Goal: Task Accomplishment & Management: Complete application form

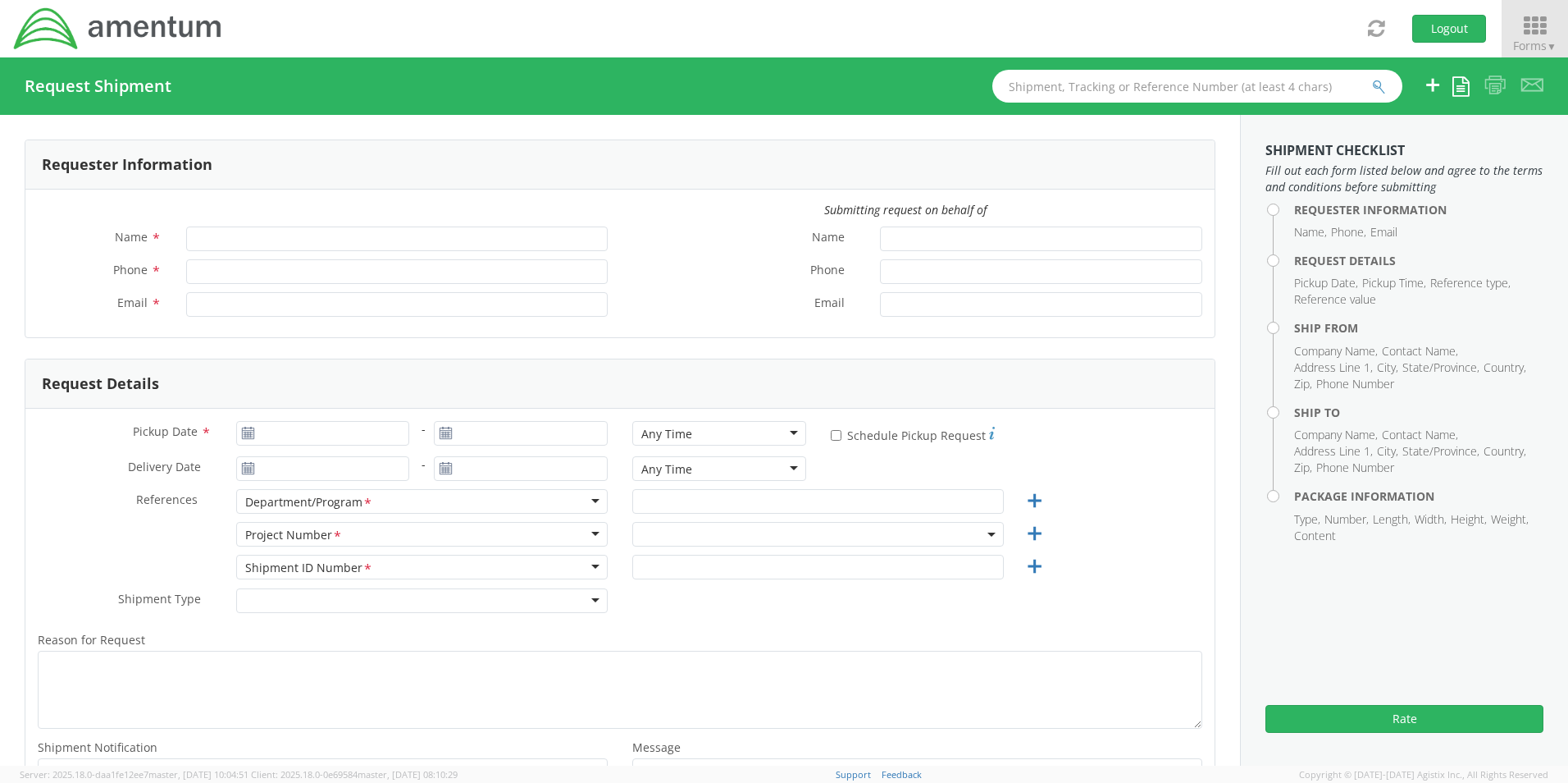
type input "[PERSON_NAME]"
type input "8172241568"
type input "[EMAIL_ADDRESS][PERSON_NAME][DOMAIN_NAME]"
click at [1522, 34] on icon at bounding box center [1535, 26] width 76 height 23
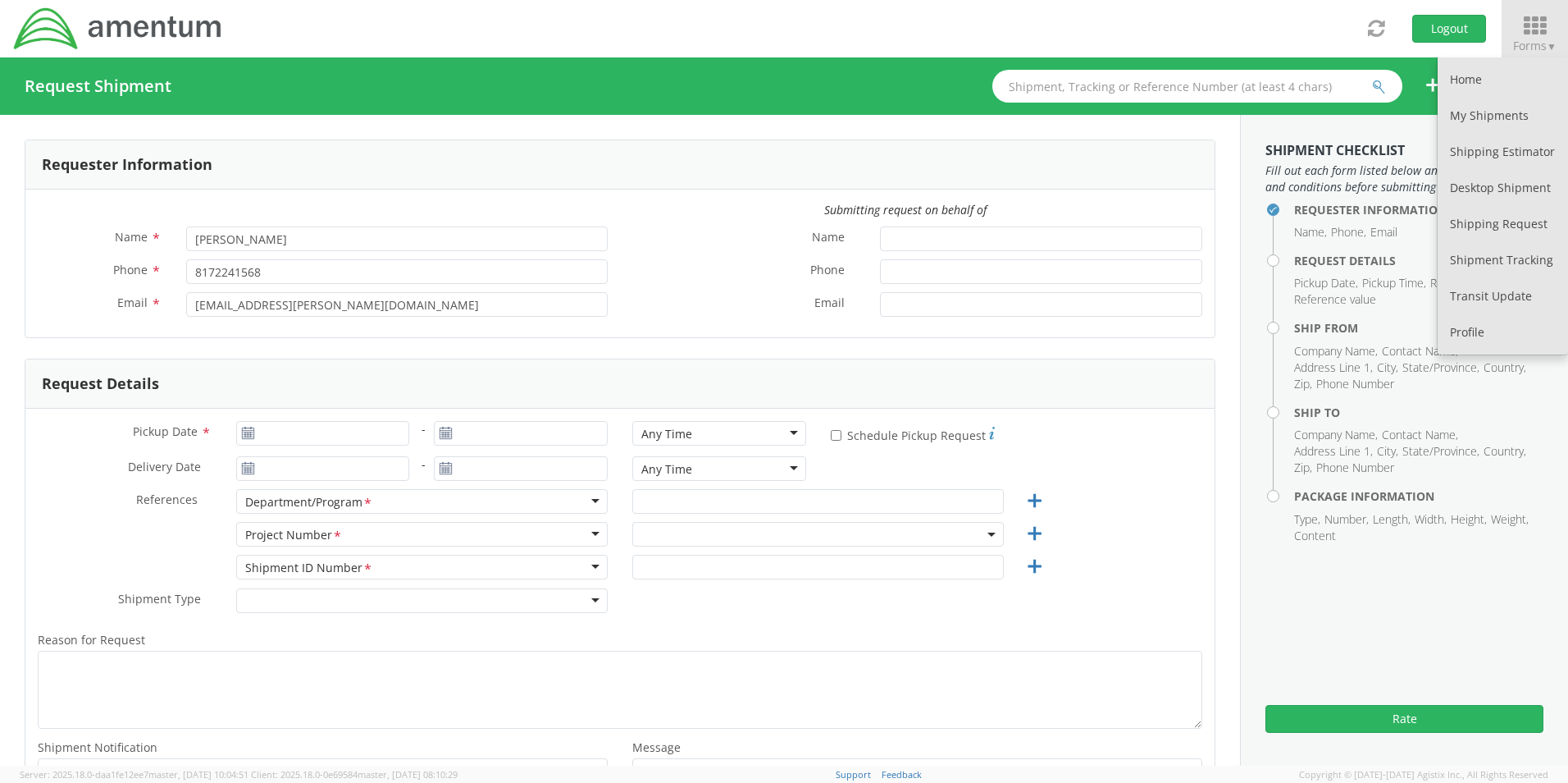
select select "OCCP.600391.00000"
click at [1500, 116] on link "My Shipments" at bounding box center [1502, 115] width 131 height 36
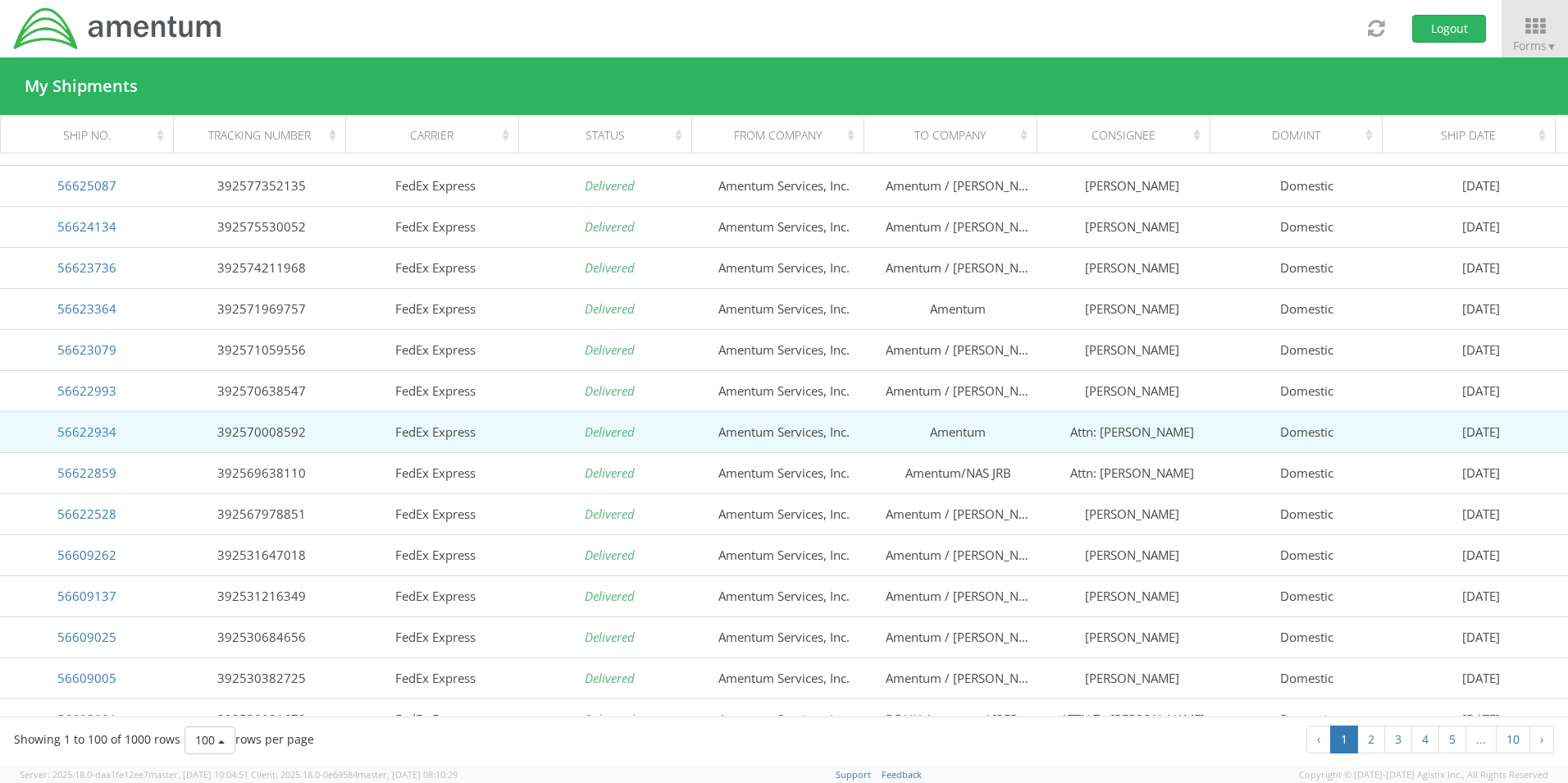
scroll to position [1900, 0]
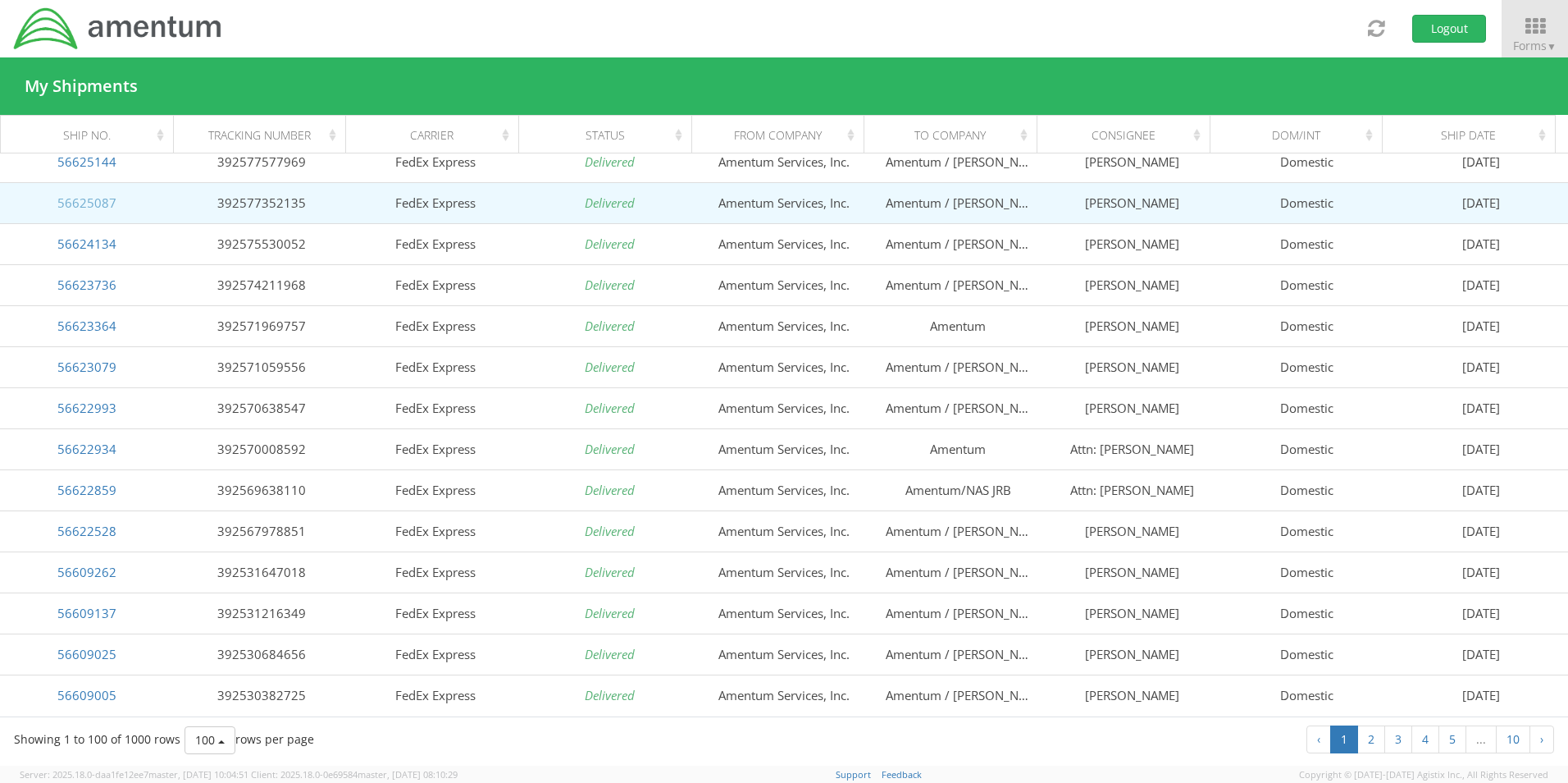
click at [90, 202] on link "56625087" at bounding box center [87, 203] width 59 height 17
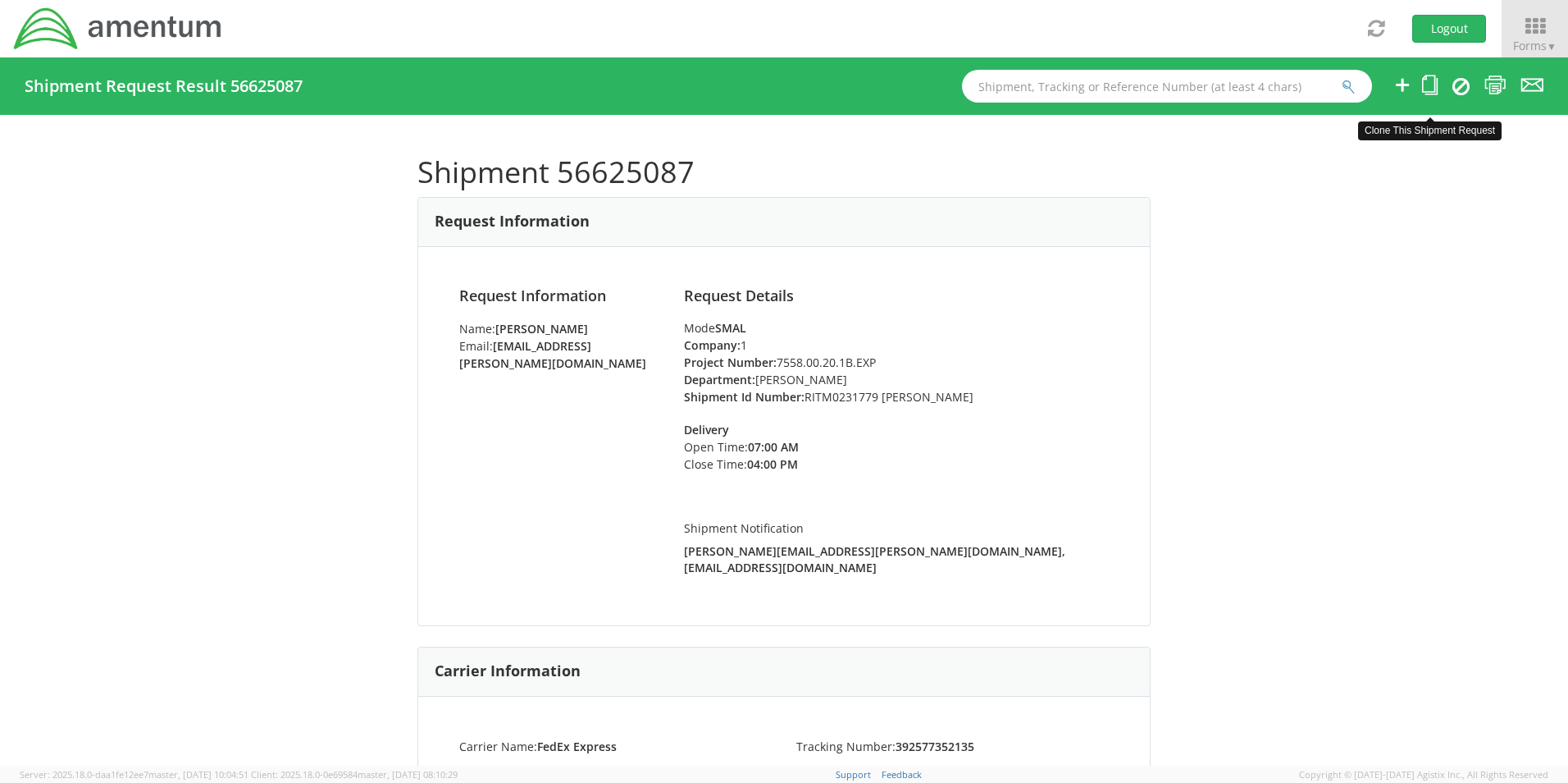
click at [1432, 86] on icon at bounding box center [1430, 85] width 16 height 20
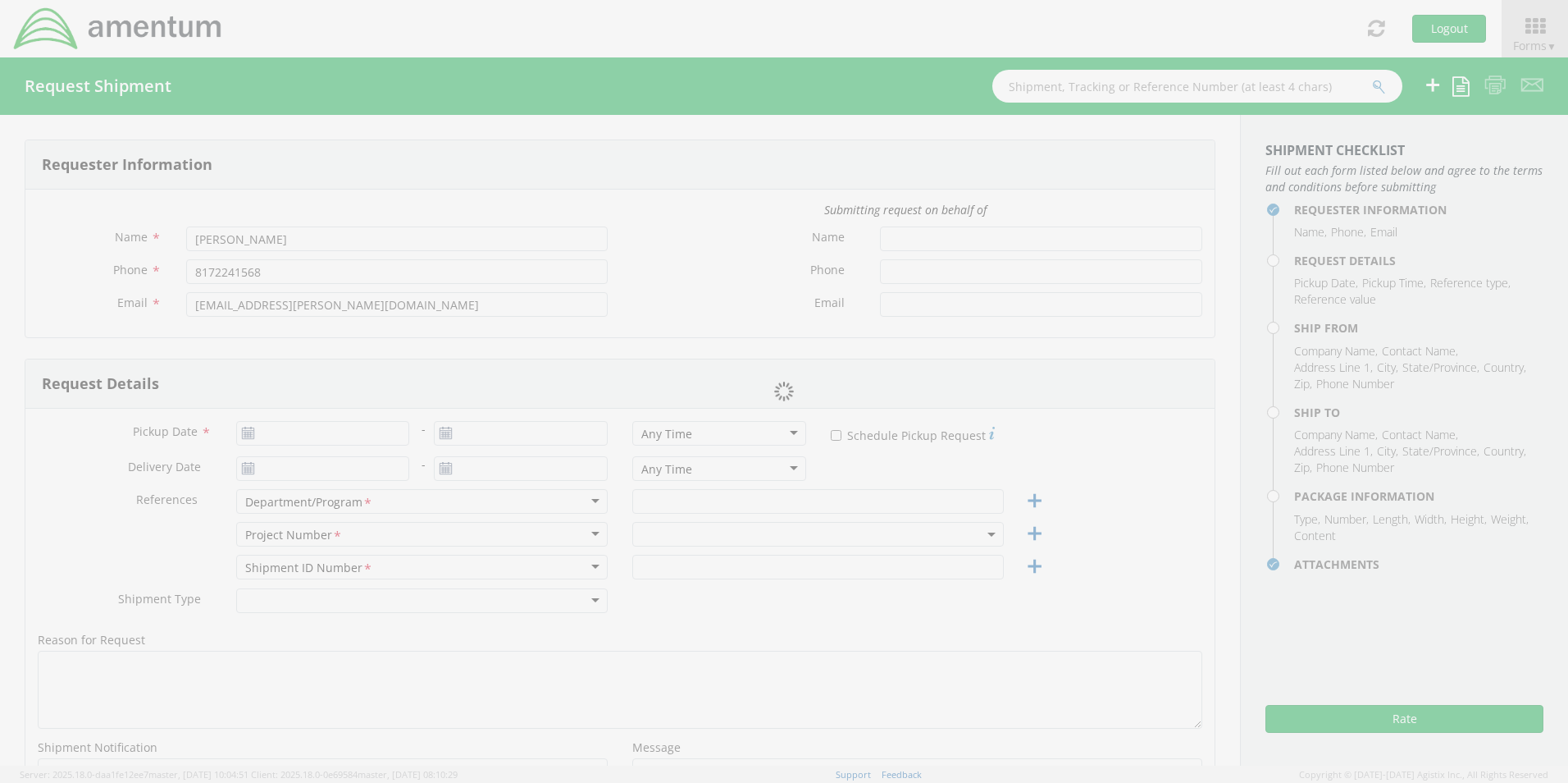
type input "[DATE]"
type input "[PERSON_NAME]"
type input "RITM0231779 [PERSON_NAME]"
select select
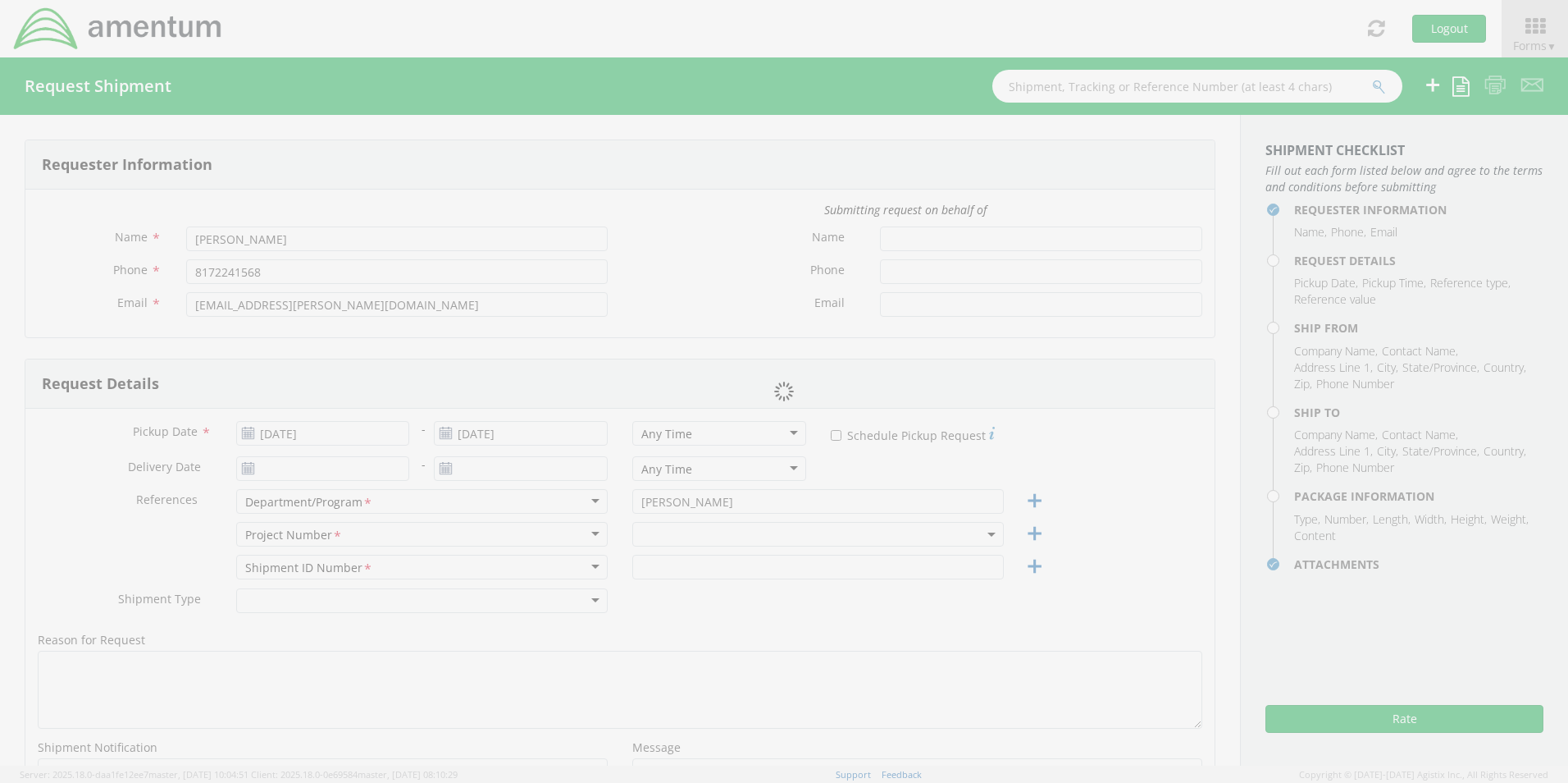
type input "Amentum Services, Inc."
type input "[STREET_ADDRESS]"
type input "[GEOGRAPHIC_DATA]"
type input "76177"
type input "[PERSON_NAME]"
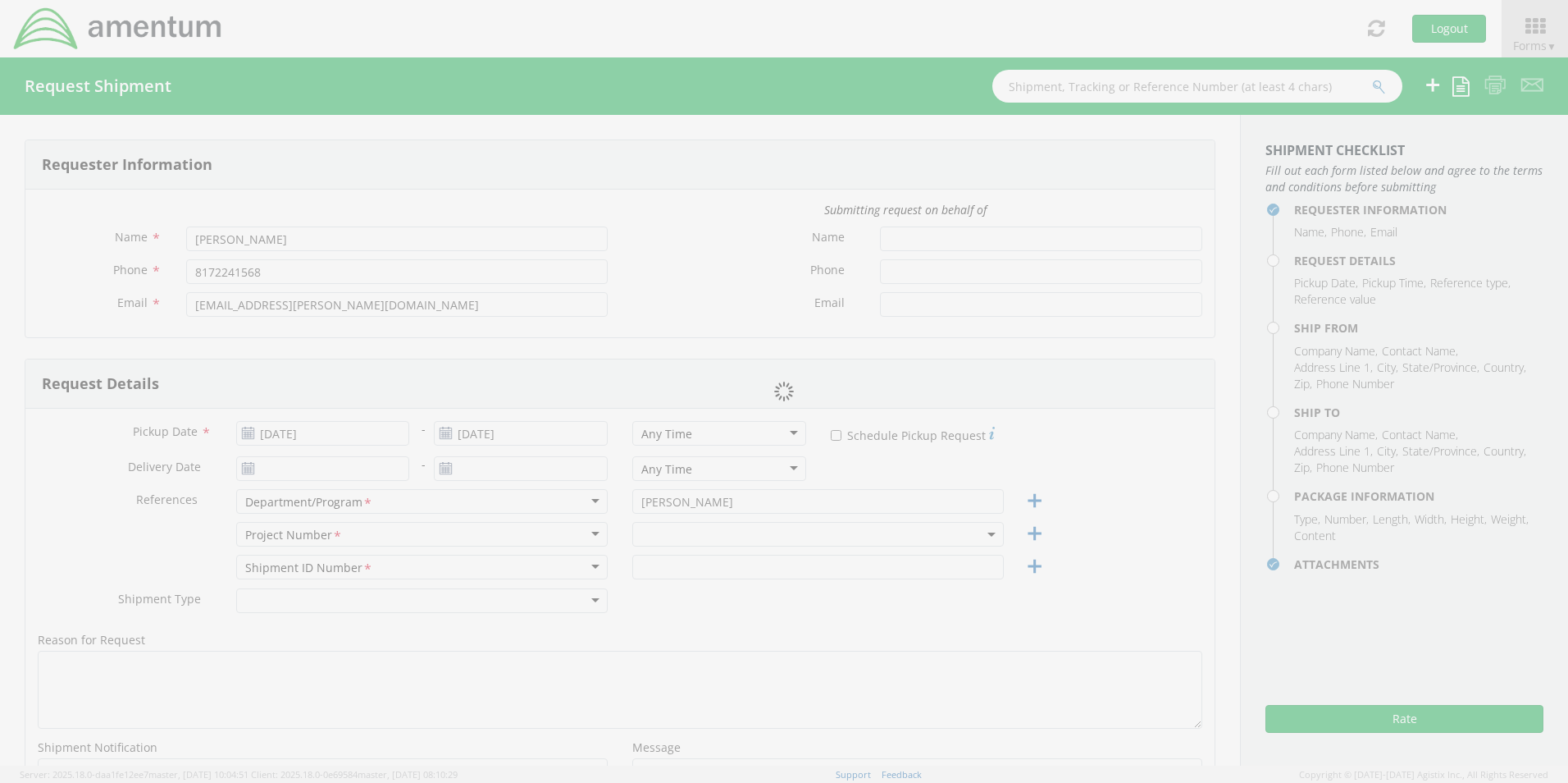
type input "[PHONE_NUMBER]"
type input "[EMAIL_ADDRESS][PERSON_NAME][DOMAIN_NAME]"
checkbox input "true"
select select
type input "Amentum / [PERSON_NAME]"
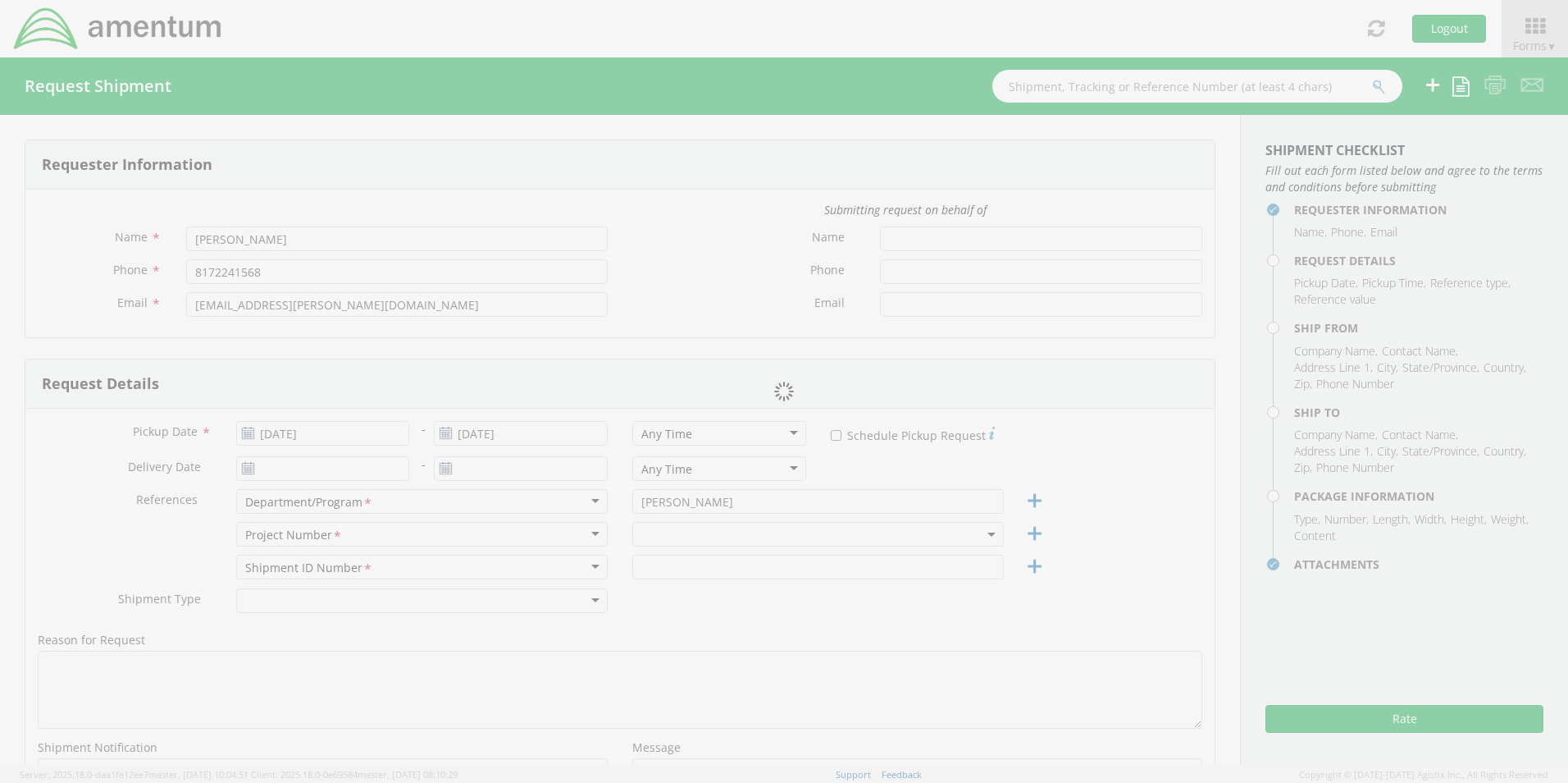
type input "[STREET_ADDRESS]"
type input "Zanesville"
type input "43701"
type input "[PERSON_NAME]"
type input "[PHONE_NUMBER]"
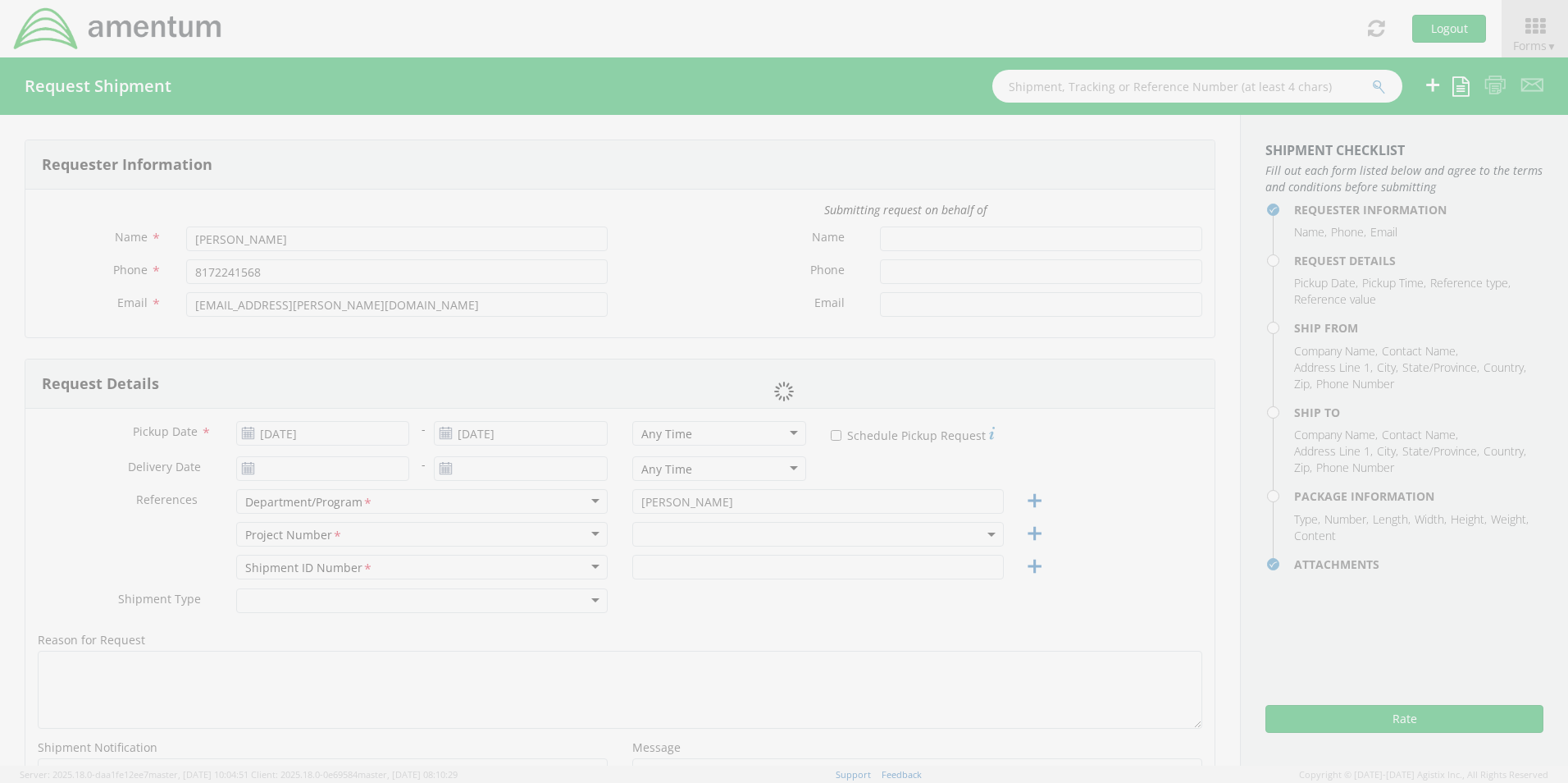
type input "[PERSON_NAME][EMAIL_ADDRESS][DOMAIN_NAME]"
checkbox input "true"
type input "1"
type input "9.5"
type input "12.5"
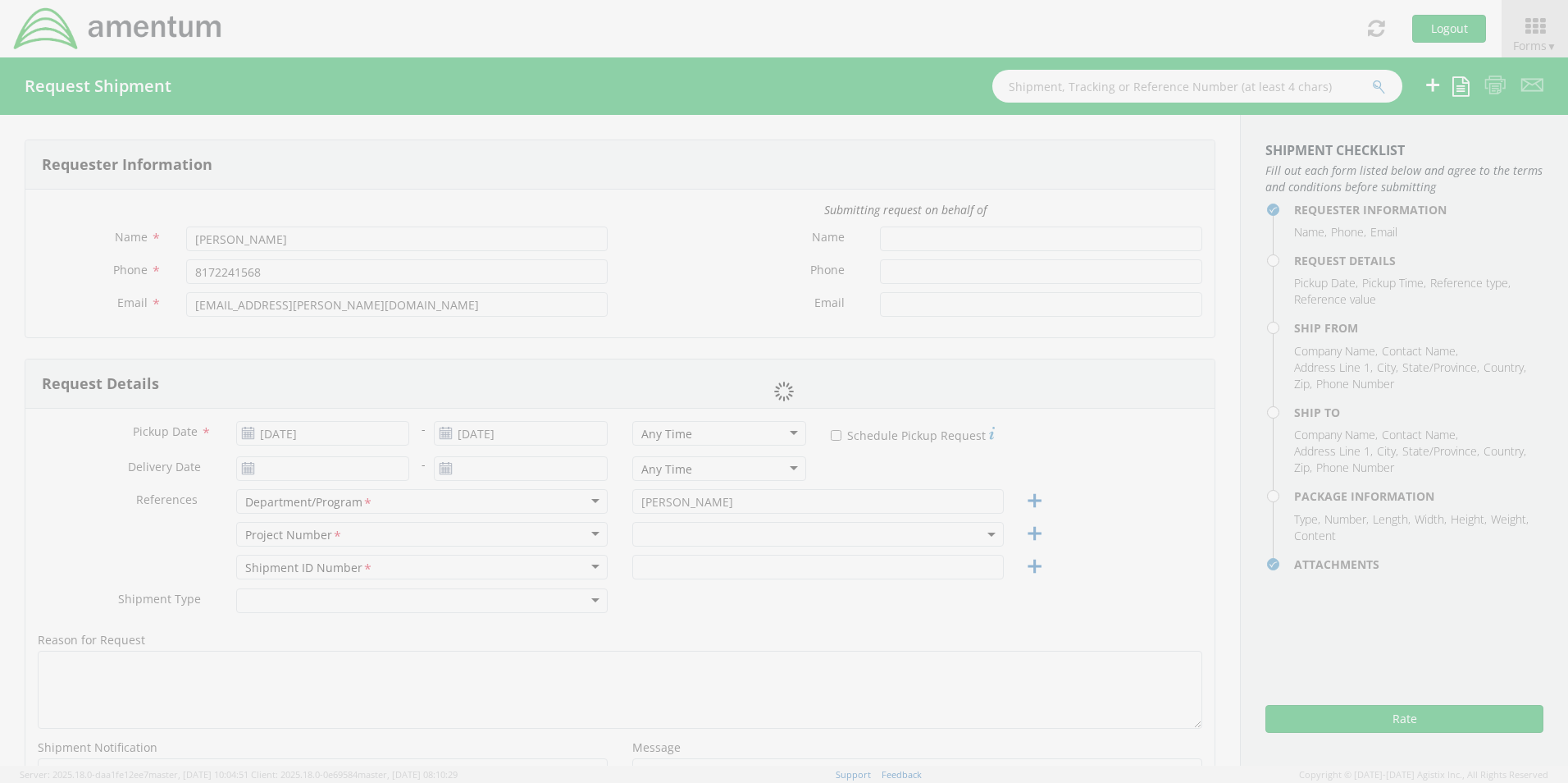
type input "0.25"
type input "1"
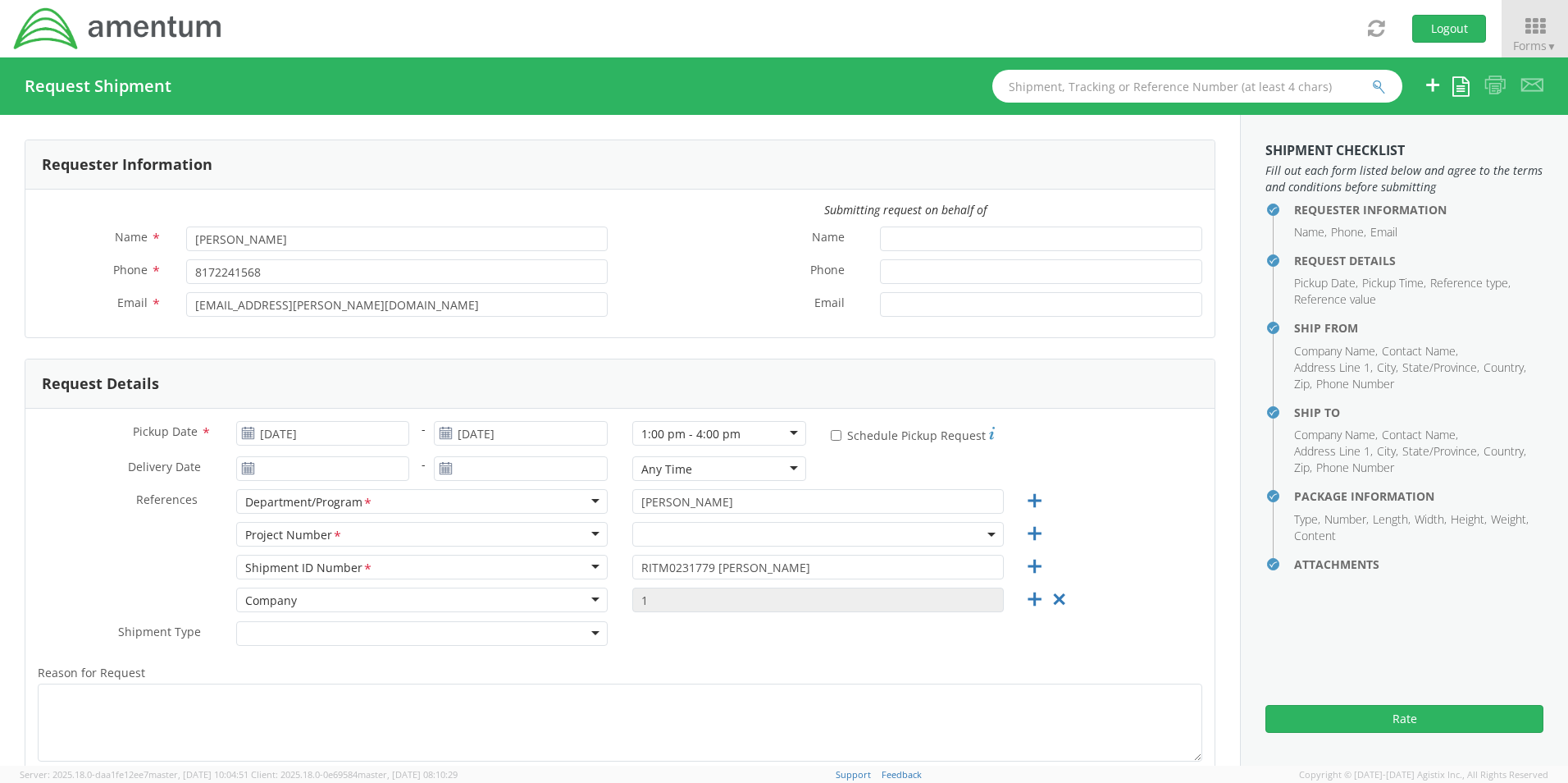
select select "7558.00.20.1B.EXP"
click at [681, 669] on label "Reason for Request *" at bounding box center [620, 673] width 1189 height 21
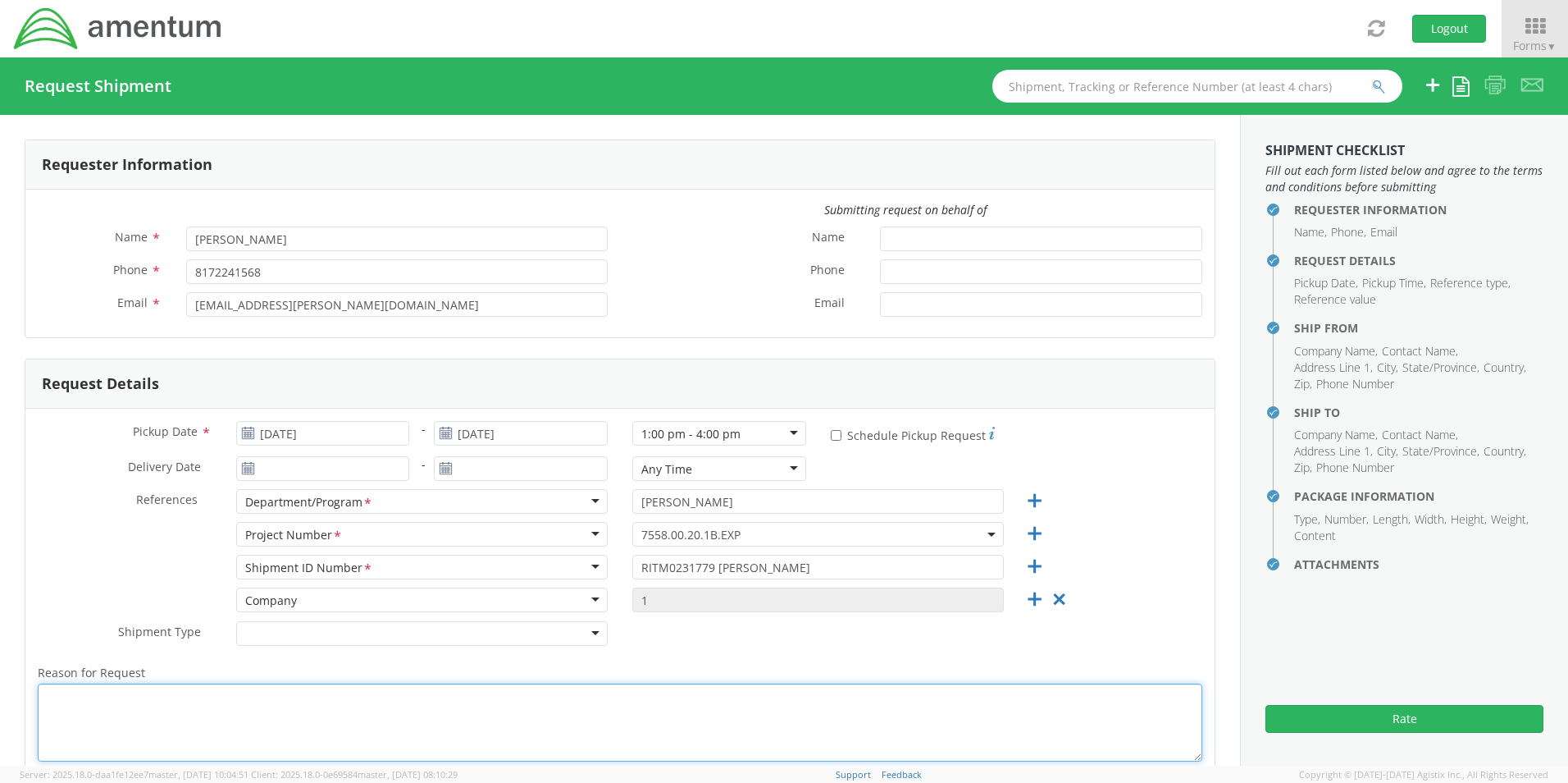
click at [681, 684] on textarea "Reason for Request *" at bounding box center [621, 723] width 1165 height 78
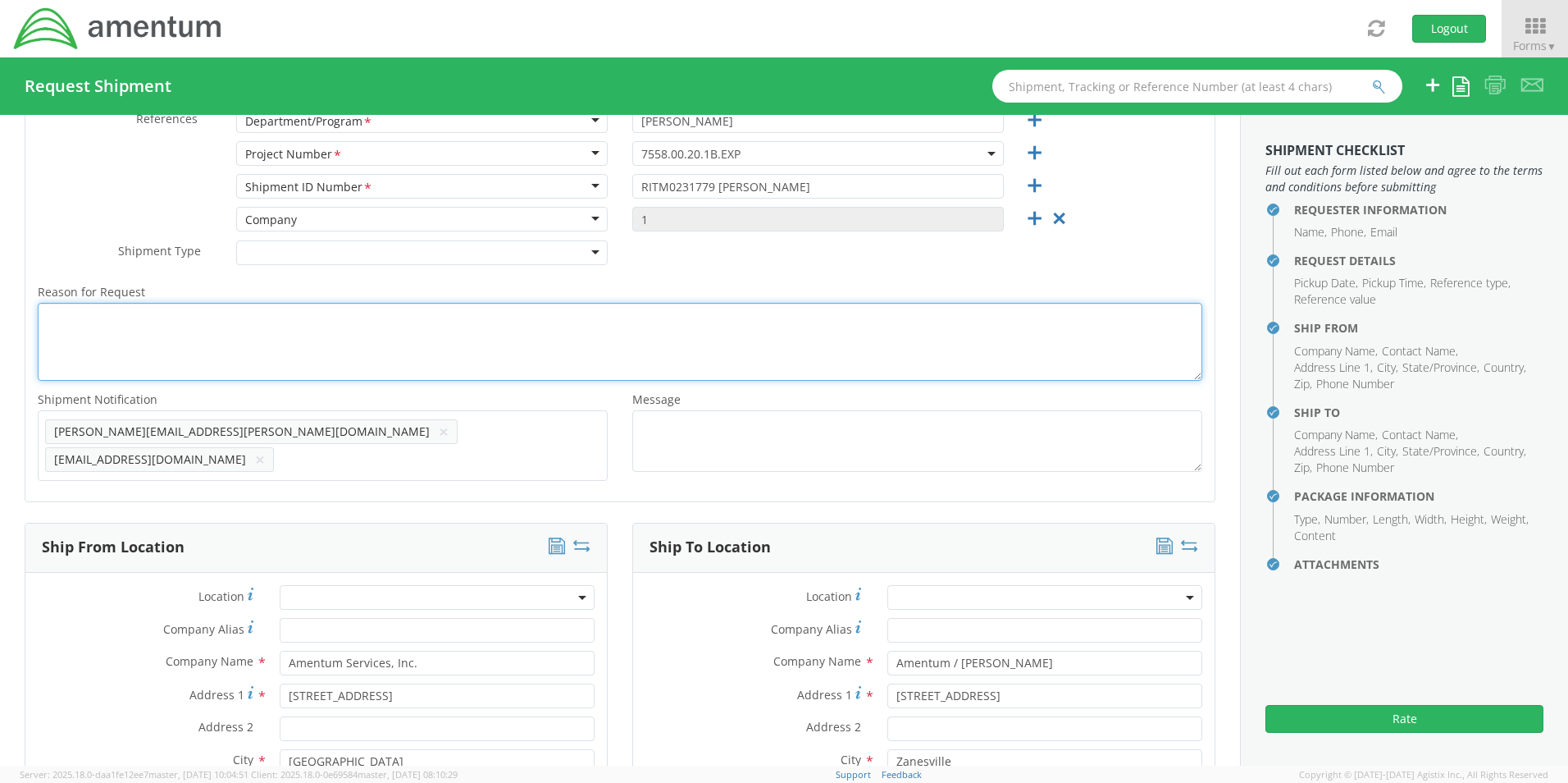
scroll to position [410, 0]
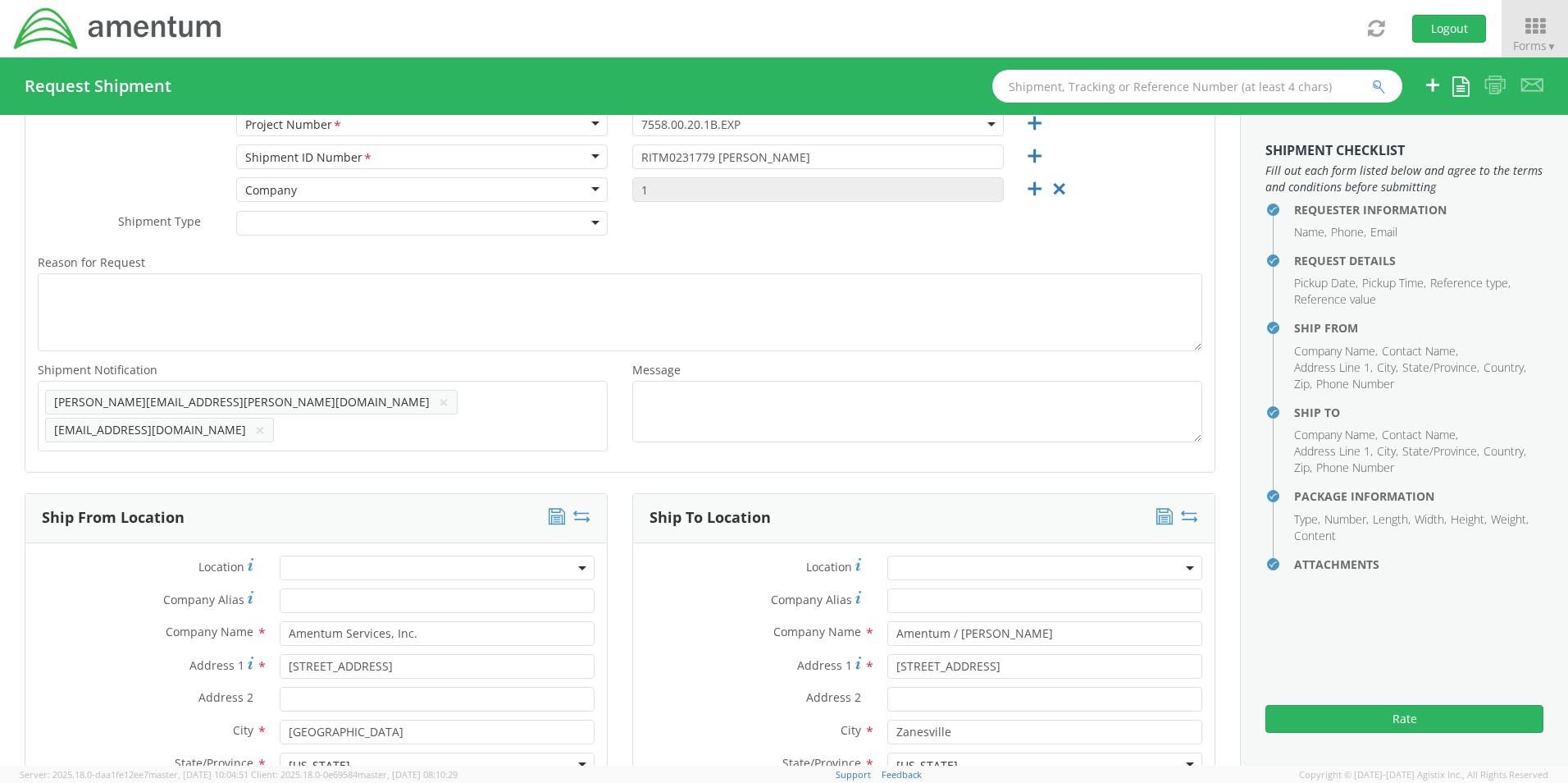
click at [579, 509] on icon at bounding box center [582, 516] width 18 height 17
type input "Amentum / [PERSON_NAME]"
type input "[STREET_ADDRESS]"
type input "Zanesville"
type input "43701"
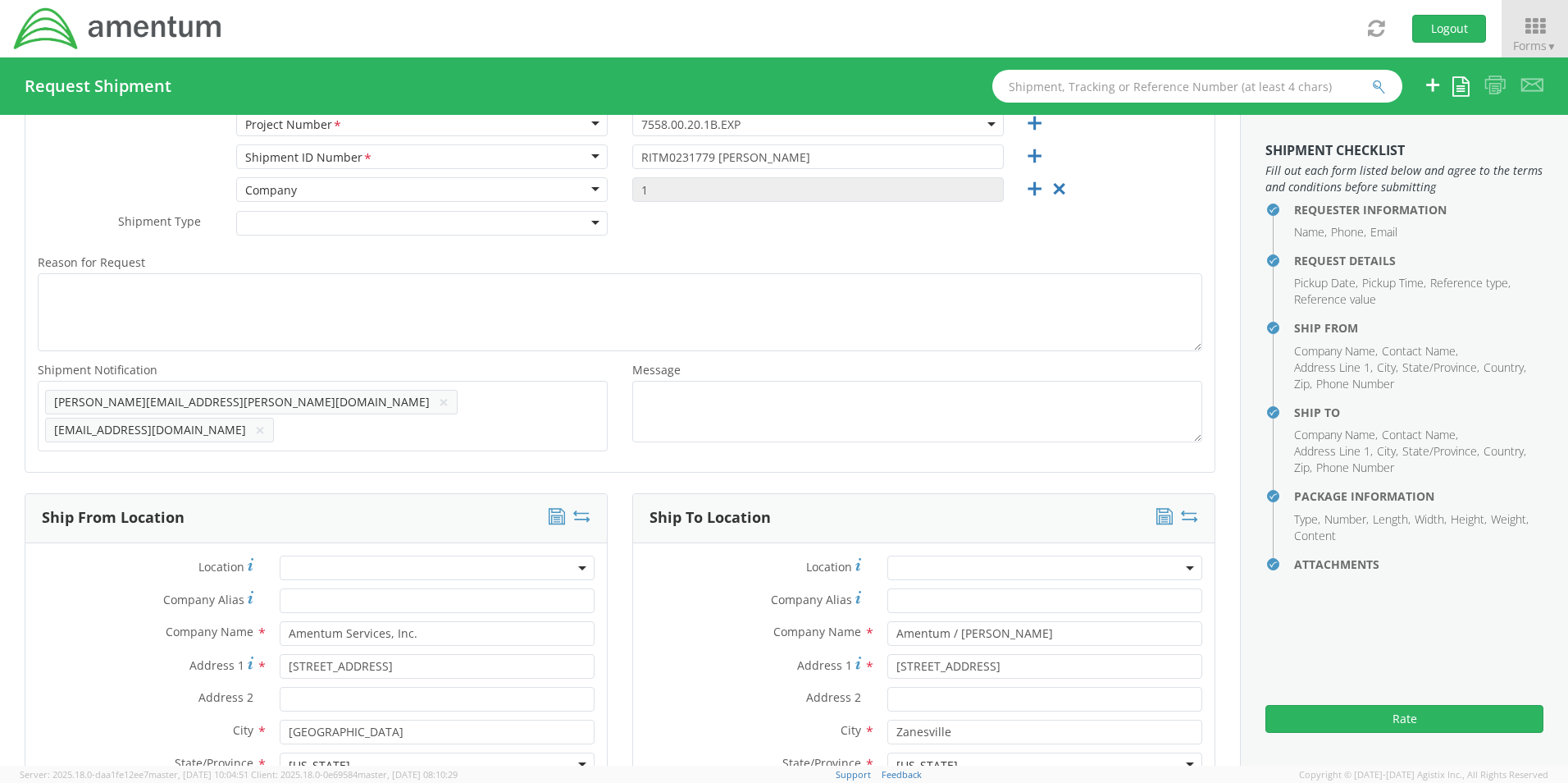
type input "[PERSON_NAME]"
type input "[PHONE_NUMBER]"
type input "[PERSON_NAME][EMAIL_ADDRESS][DOMAIN_NAME]"
type input "Amentum Services, Inc."
type input "[STREET_ADDRESS]"
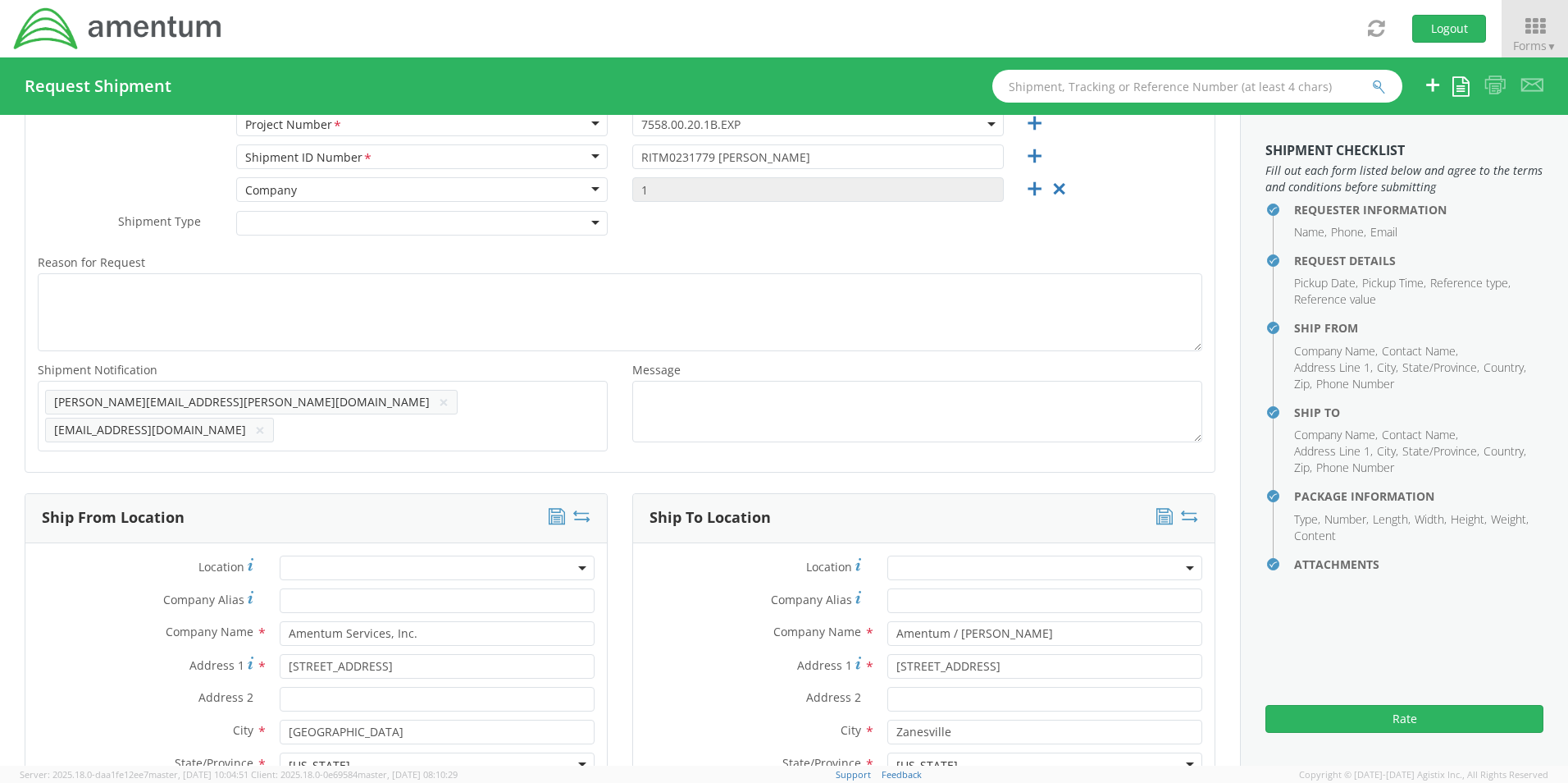
type input "[GEOGRAPHIC_DATA]"
type input "76177"
type input "[PERSON_NAME]"
type input "[PHONE_NUMBER]"
type input "[EMAIL_ADDRESS][PERSON_NAME][DOMAIN_NAME]"
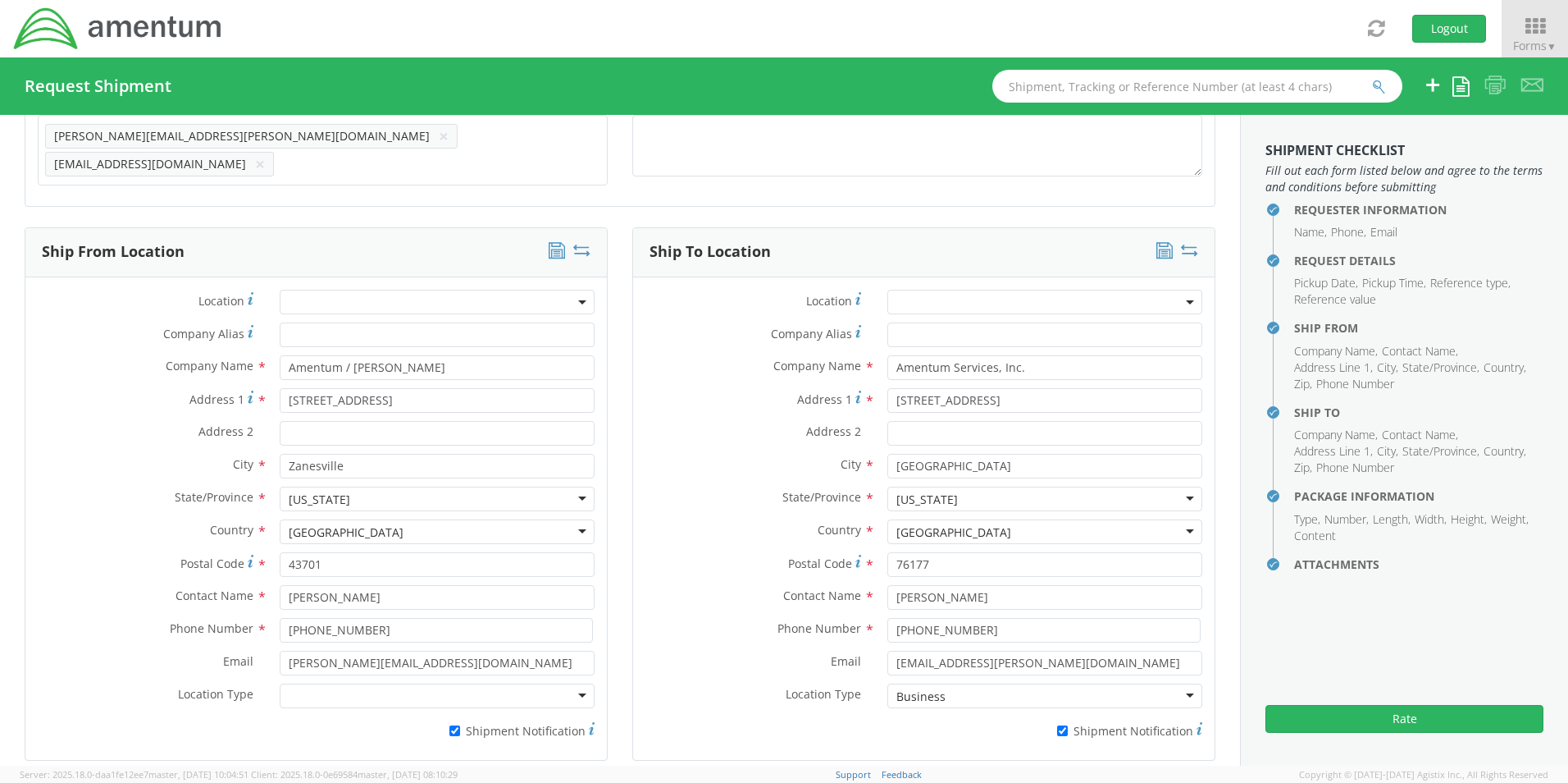
scroll to position [739, 0]
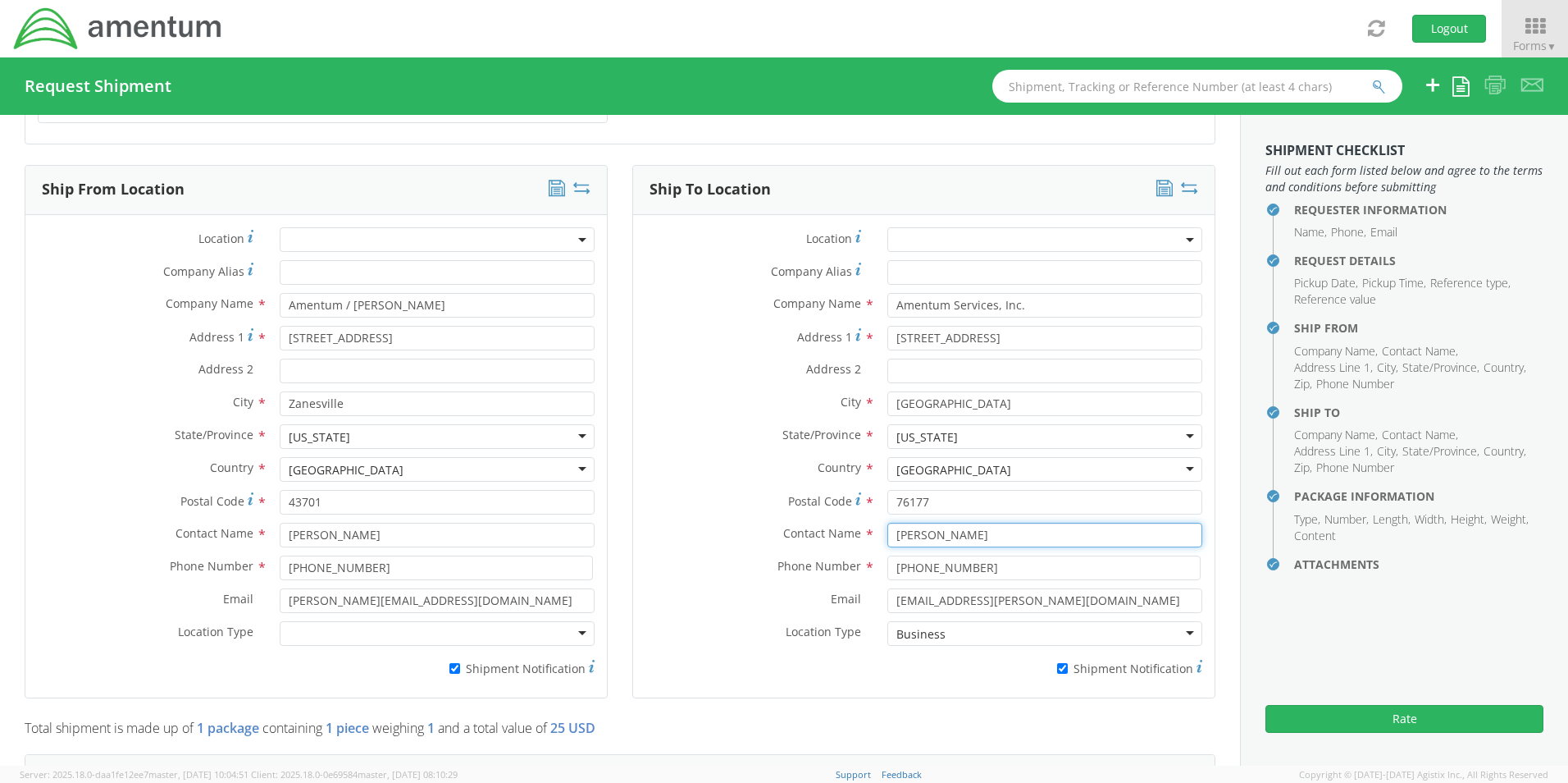
drag, startPoint x: 985, startPoint y: 524, endPoint x: 876, endPoint y: 527, distance: 109.0
click at [876, 527] on div "[PERSON_NAME]" at bounding box center [1045, 535] width 340 height 25
click at [1067, 529] on input "[PERSON_NAME] - Return" at bounding box center [1045, 535] width 315 height 25
paste input "[PERSON_NAME]"
click at [1016, 529] on input "[PERSON_NAME] - Return [PERSON_NAME]" at bounding box center [1045, 535] width 315 height 25
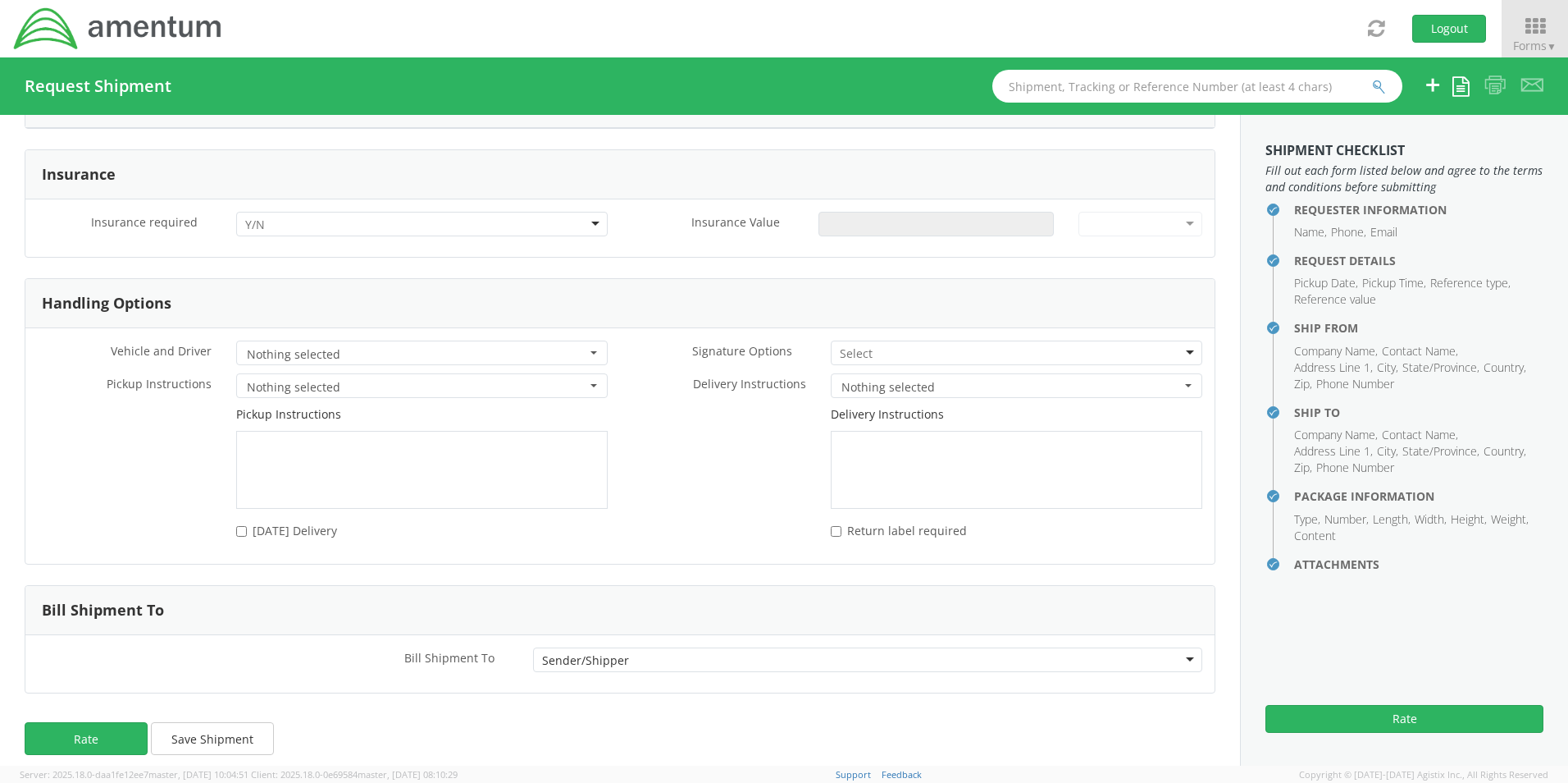
scroll to position [1991, 0]
type input "[PERSON_NAME] - Return / [PERSON_NAME]"
click at [74, 730] on button "Rate" at bounding box center [86, 733] width 123 height 32
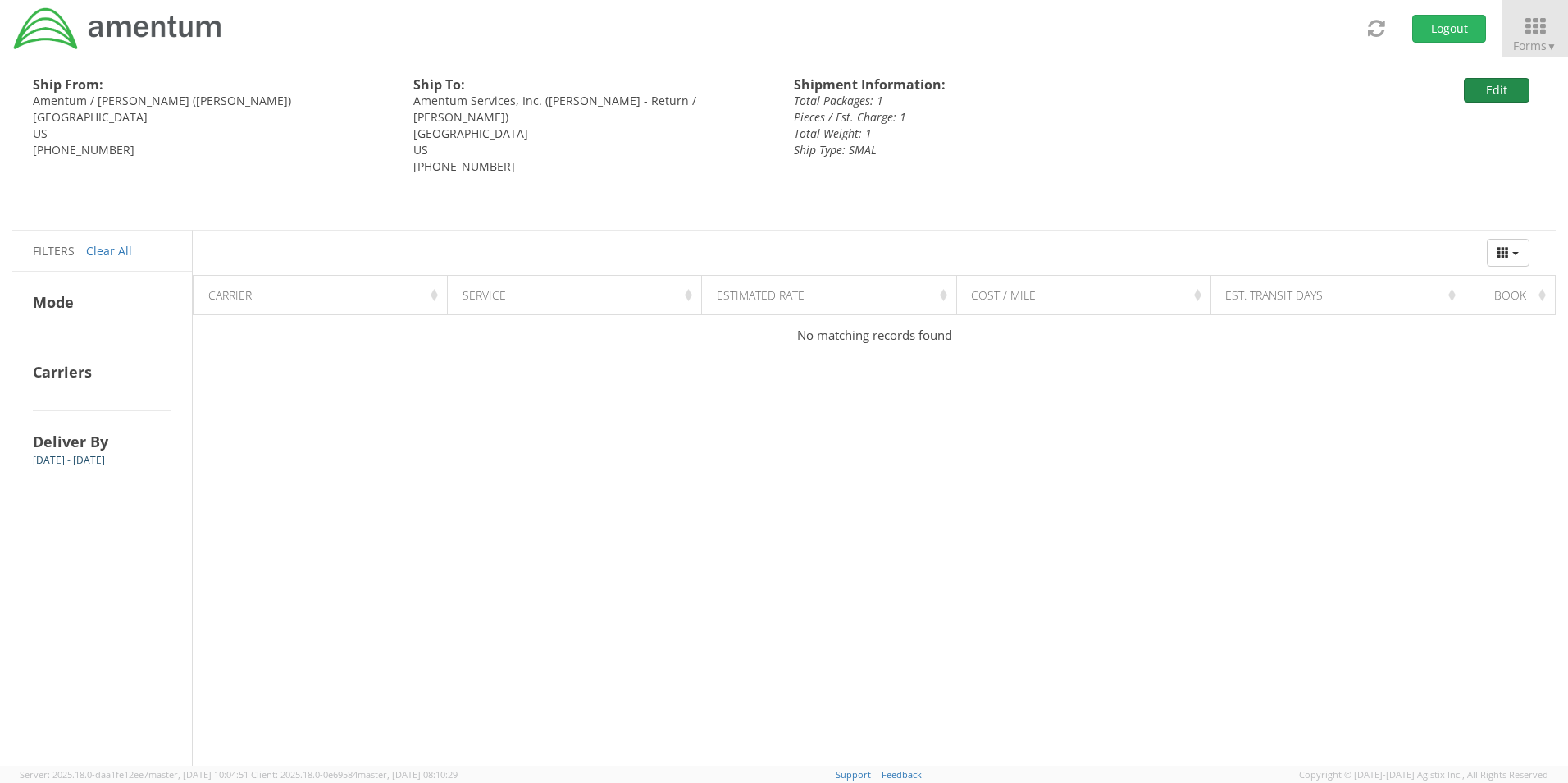
click at [1495, 88] on button "Edit" at bounding box center [1497, 90] width 66 height 25
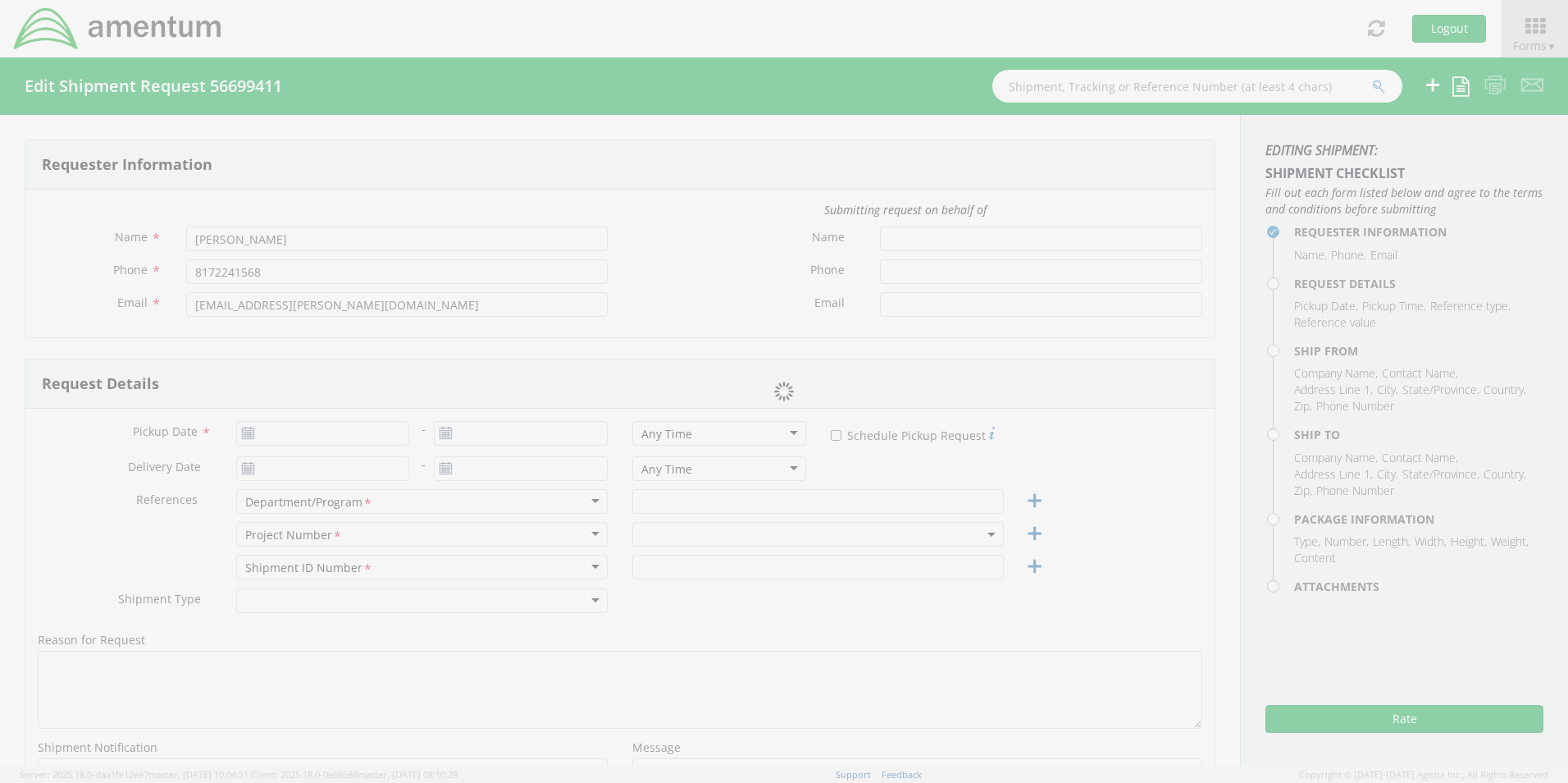
type input "[DATE]"
type input "[PERSON_NAME]"
type input "RITM0231779 [PERSON_NAME]"
select select
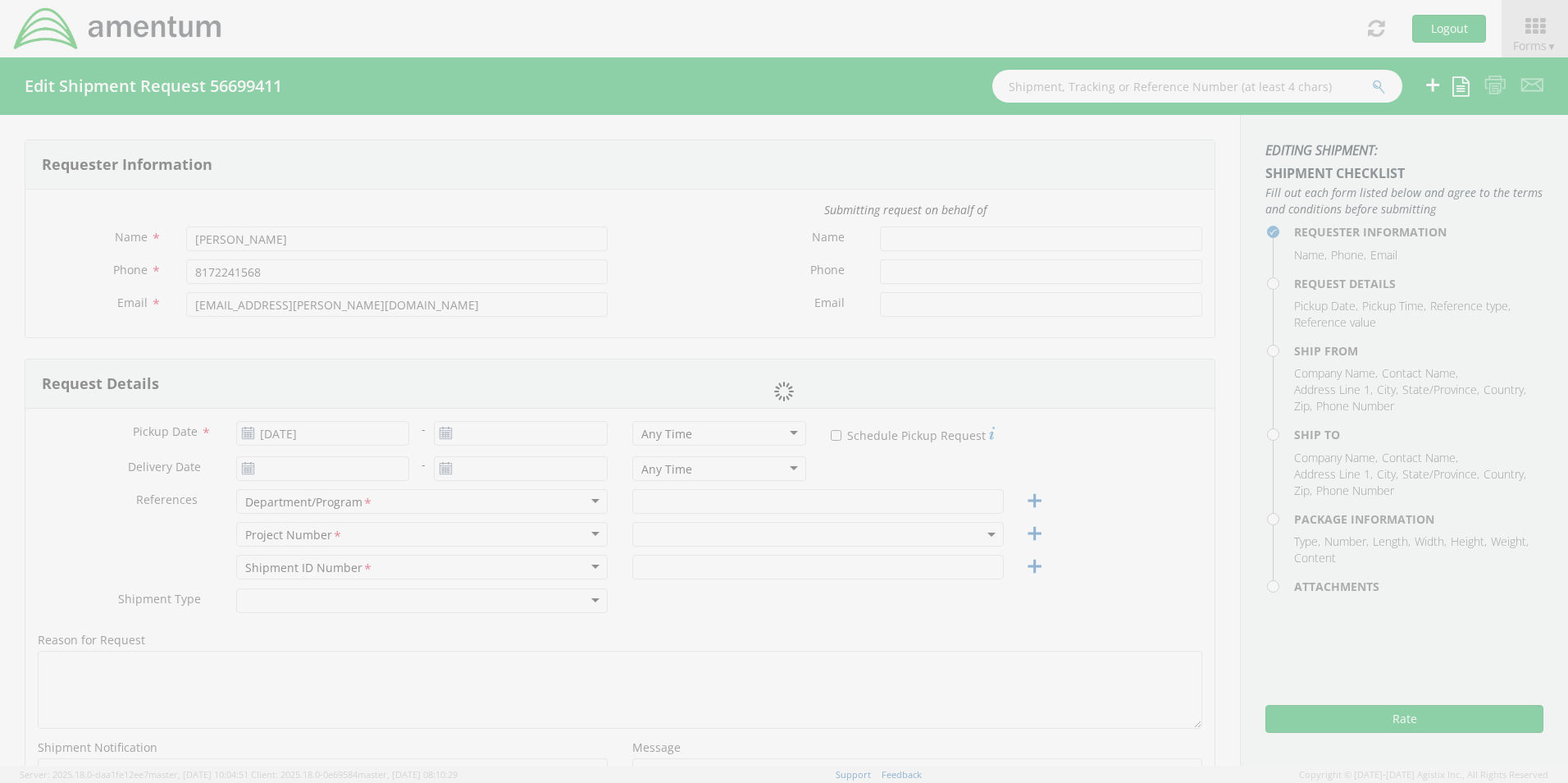
type input "Amentum / [PERSON_NAME]"
type input "[STREET_ADDRESS]"
type input "Zanesville"
type input "43701"
type input "[PERSON_NAME]"
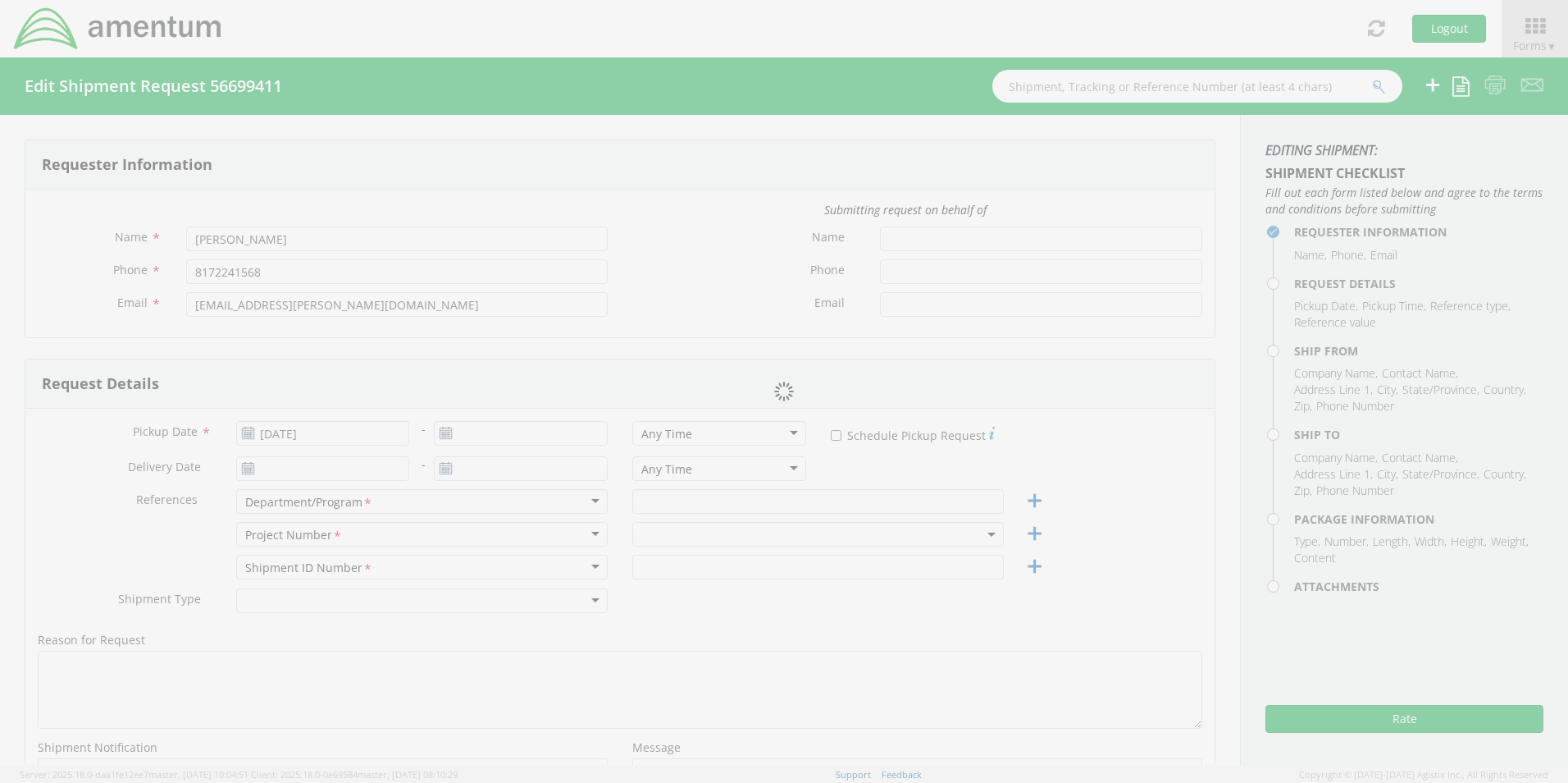
type input "[PHONE_NUMBER]"
type input "[PERSON_NAME][EMAIL_ADDRESS][DOMAIN_NAME]"
checkbox input "true"
select select
type input "Amentum Services, Inc."
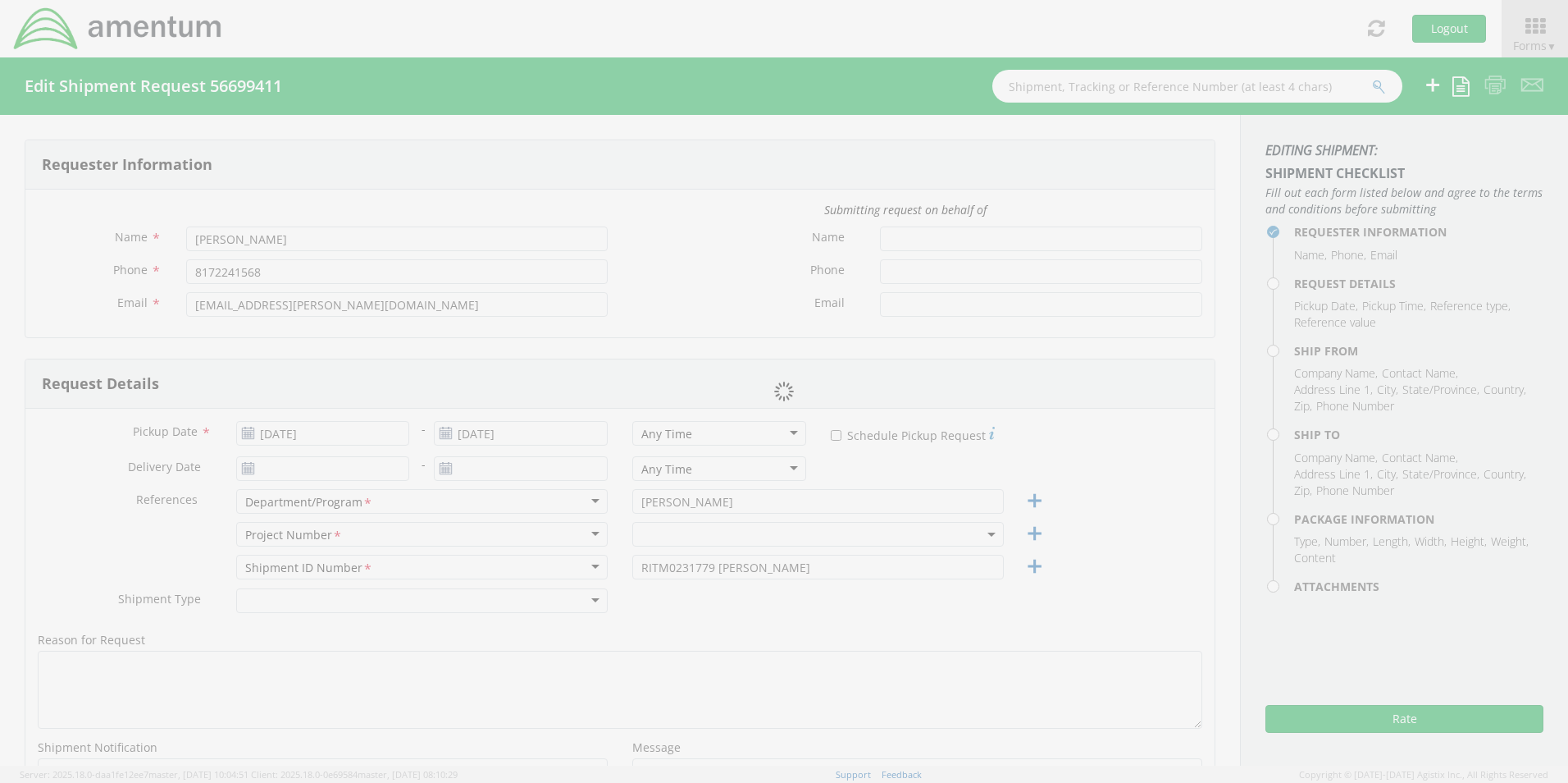
type input "[STREET_ADDRESS]"
type input "[GEOGRAPHIC_DATA]"
type input "76177"
type input "[PERSON_NAME] - Return / [PERSON_NAME]"
type input "[PHONE_NUMBER]"
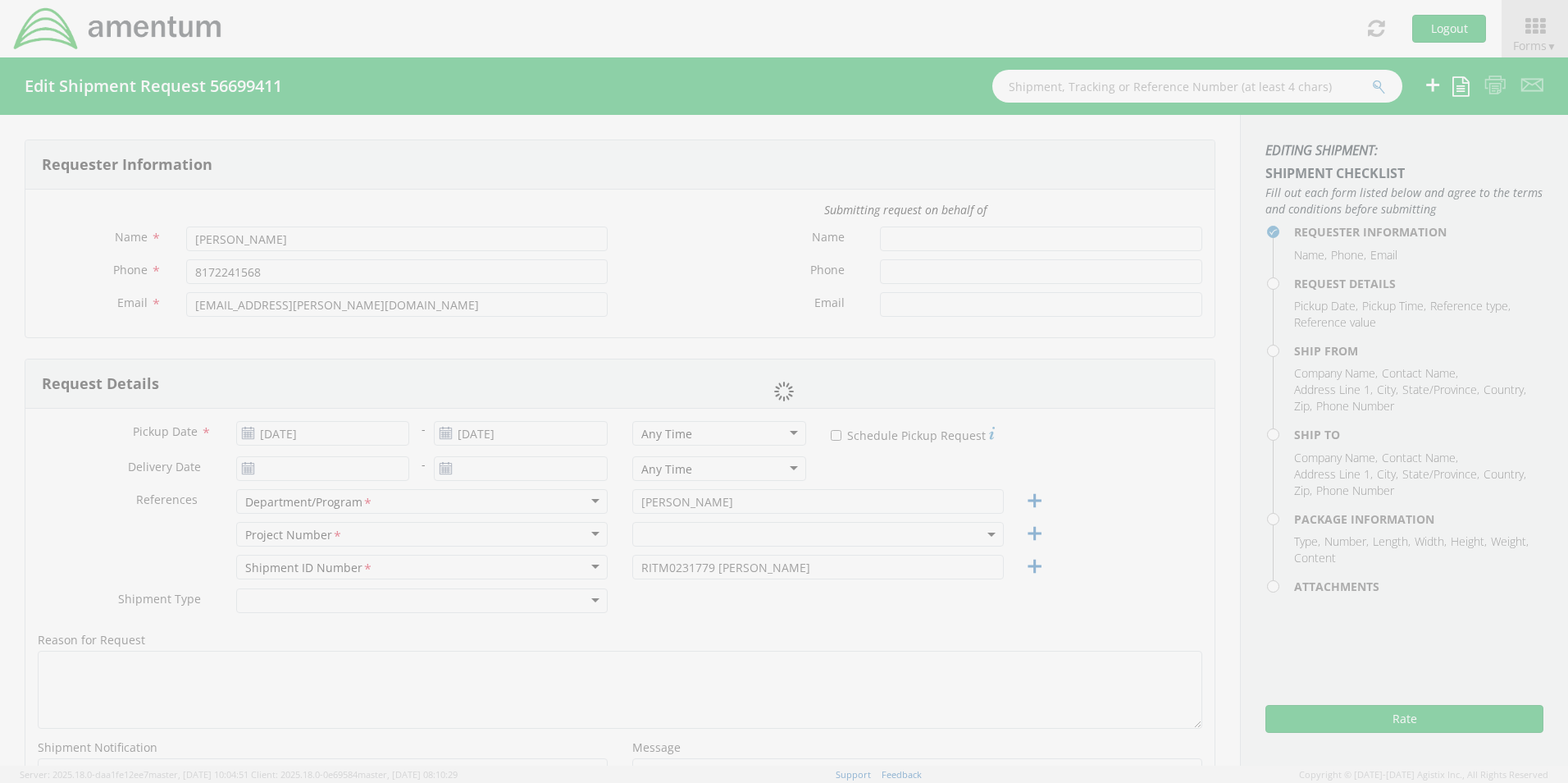
type input "[EMAIL_ADDRESS][PERSON_NAME][DOMAIN_NAME]"
checkbox input "true"
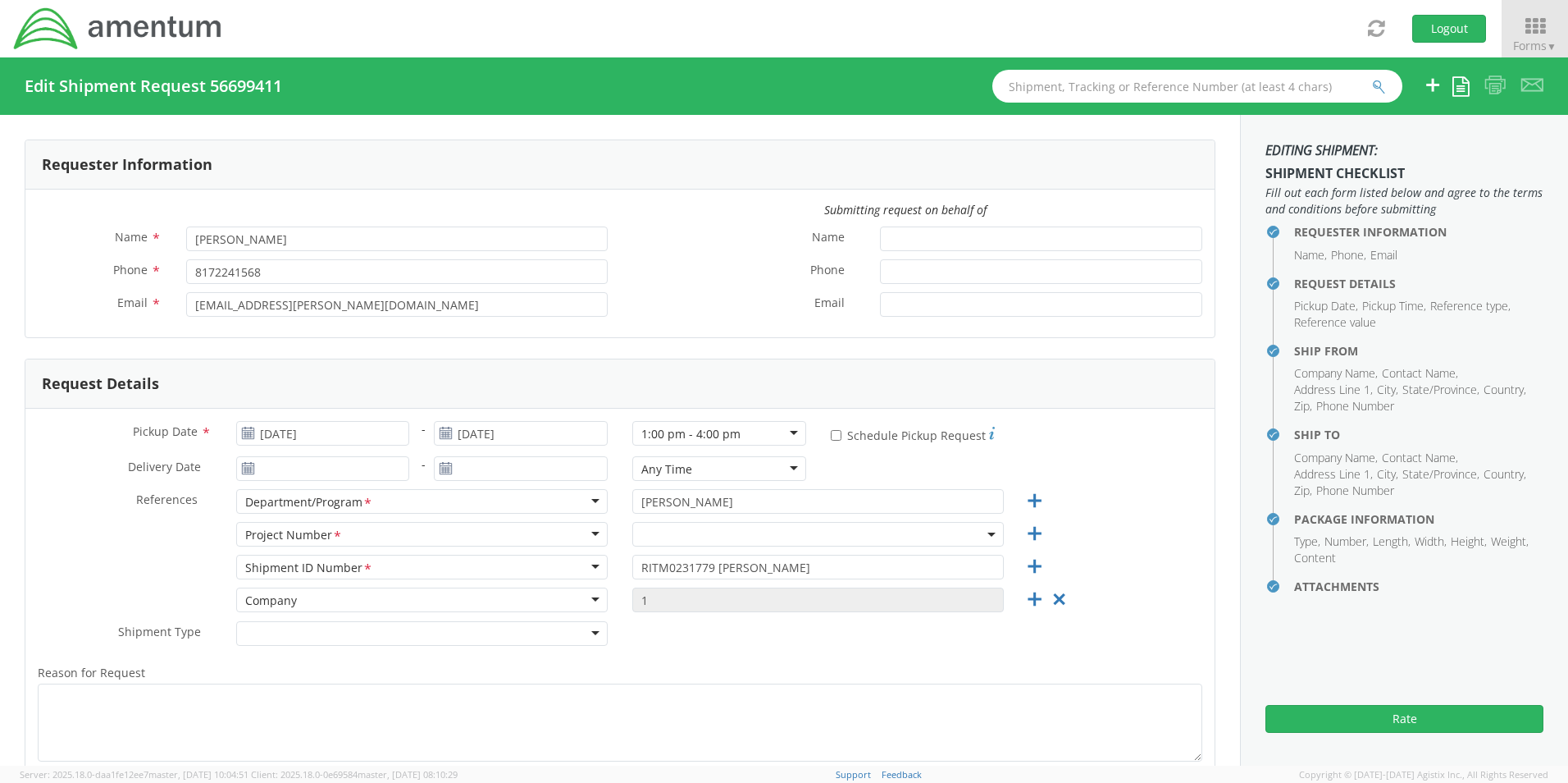
select select "7558.00.20.1B.EXP"
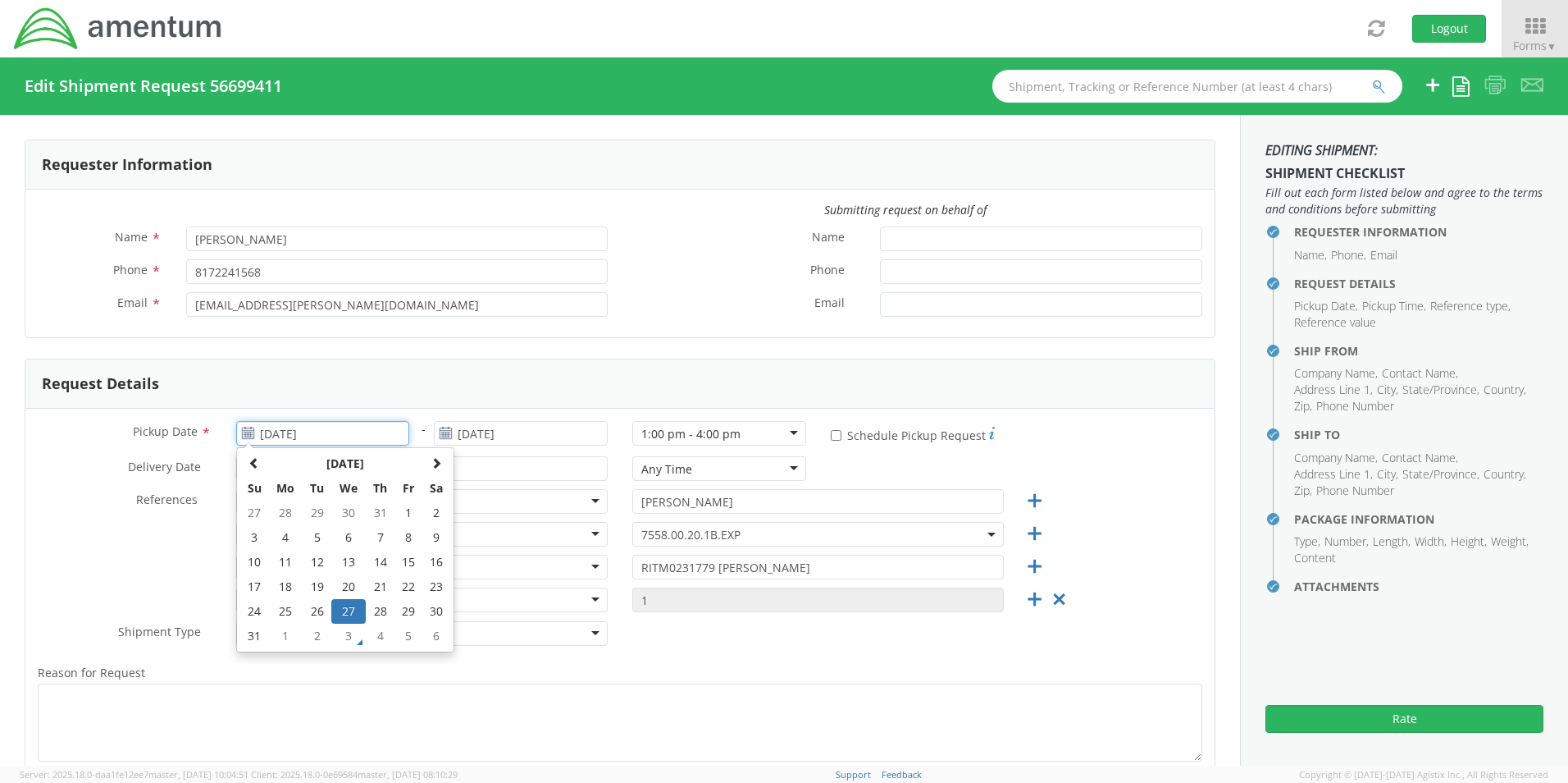
click at [298, 429] on input "[DATE]" at bounding box center [323, 433] width 174 height 25
click at [438, 463] on span at bounding box center [436, 462] width 11 height 11
click at [353, 513] on td "3" at bounding box center [348, 512] width 34 height 25
type input "[DATE]"
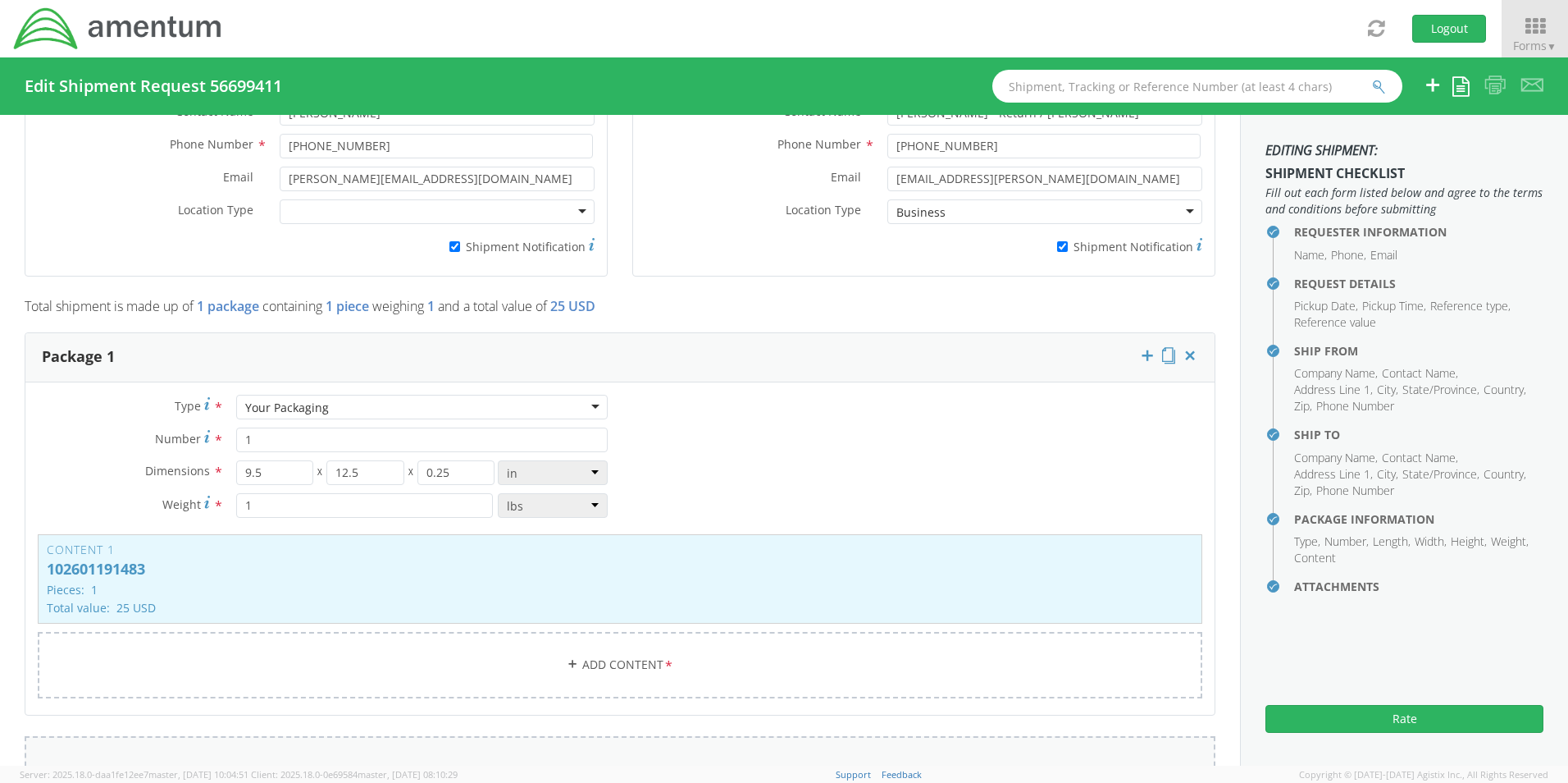
scroll to position [1335, 0]
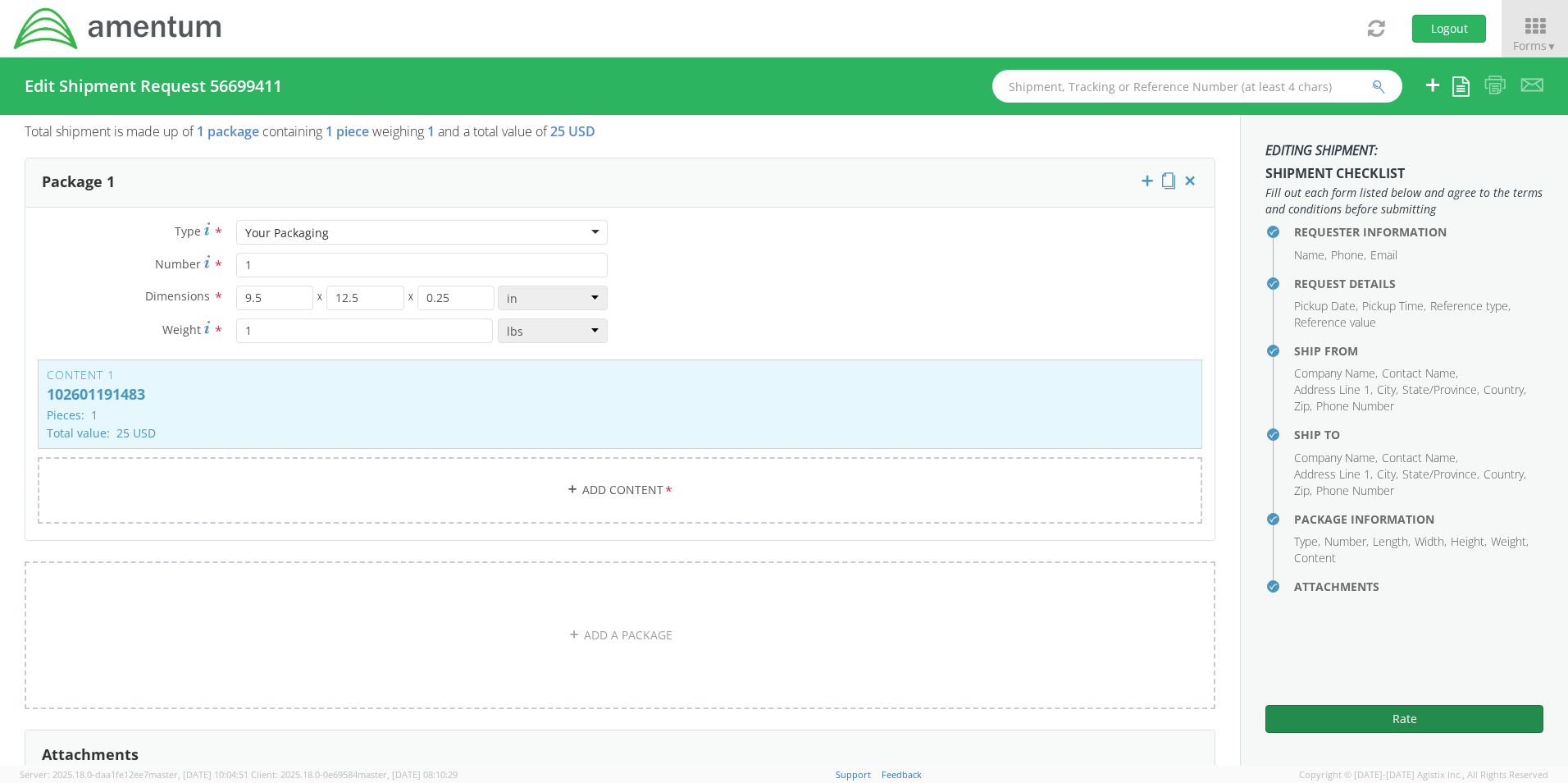
click at [1276, 714] on button "Rate" at bounding box center [1404, 719] width 278 height 28
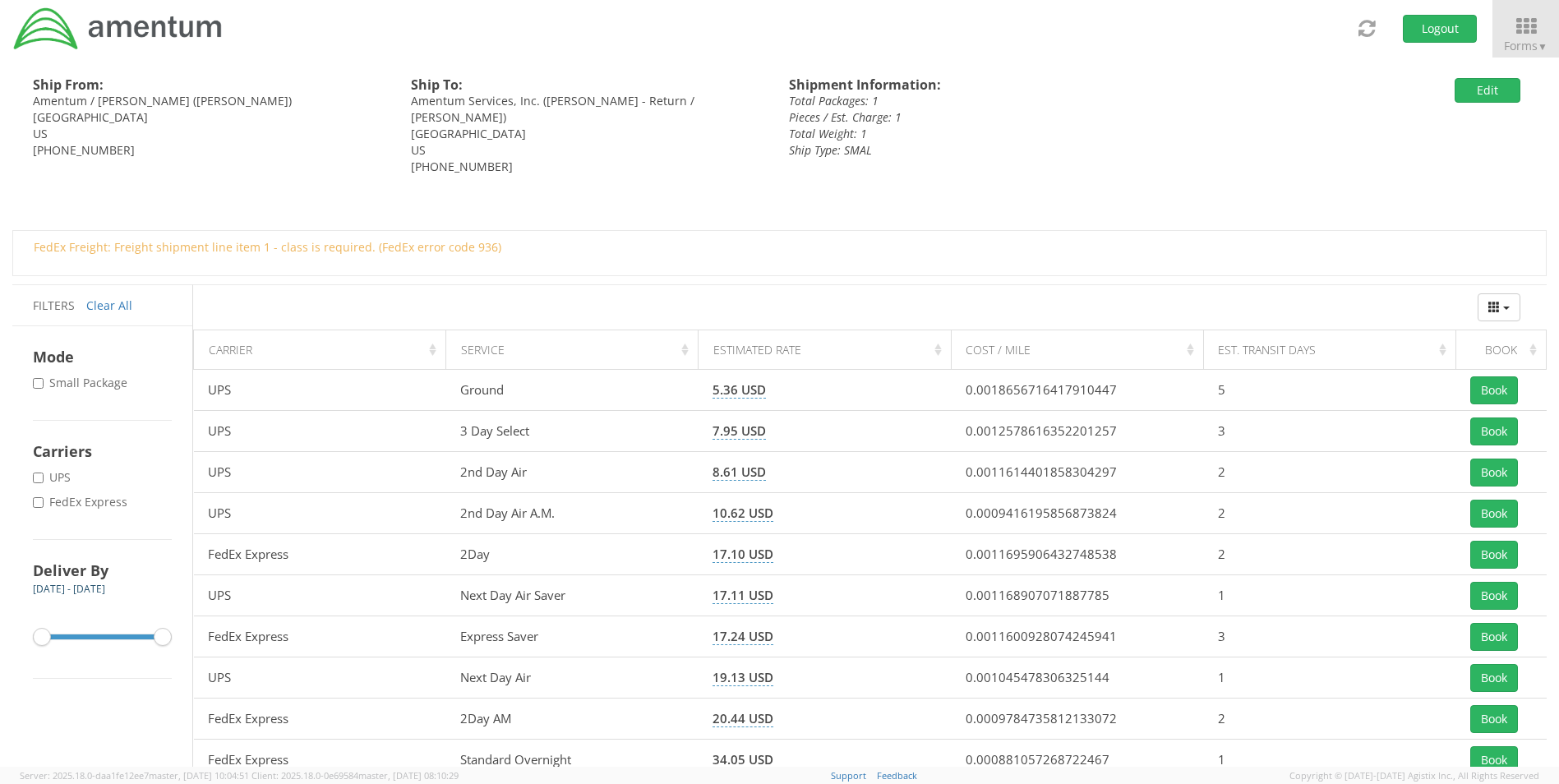
click at [79, 500] on label "* FedEx Express" at bounding box center [81, 502] width 97 height 17
click at [44, 500] on input "* FedEx Express" at bounding box center [38, 503] width 11 height 11
checkbox input "true"
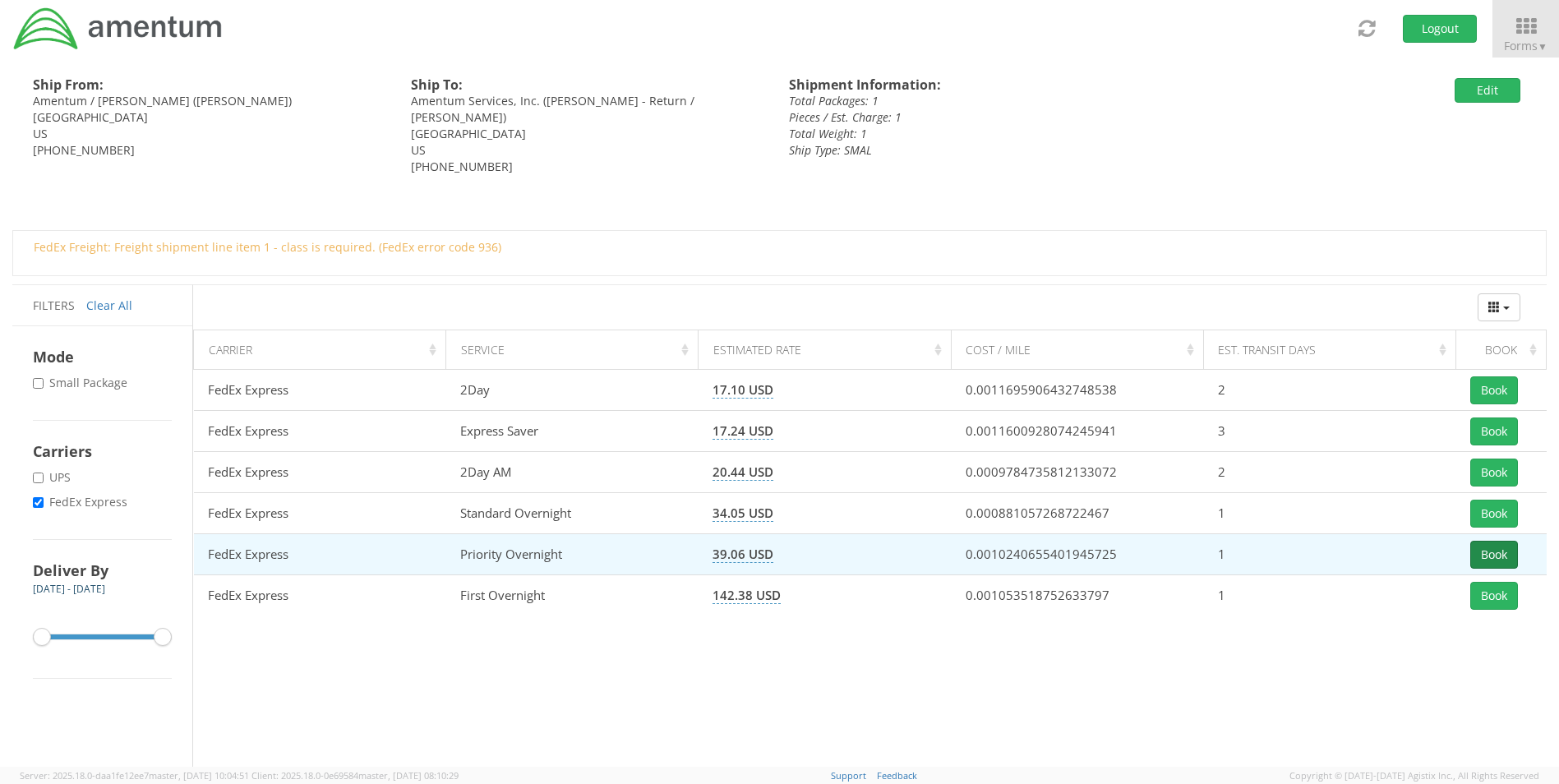
click at [1483, 558] on button "Book" at bounding box center [1493, 555] width 47 height 28
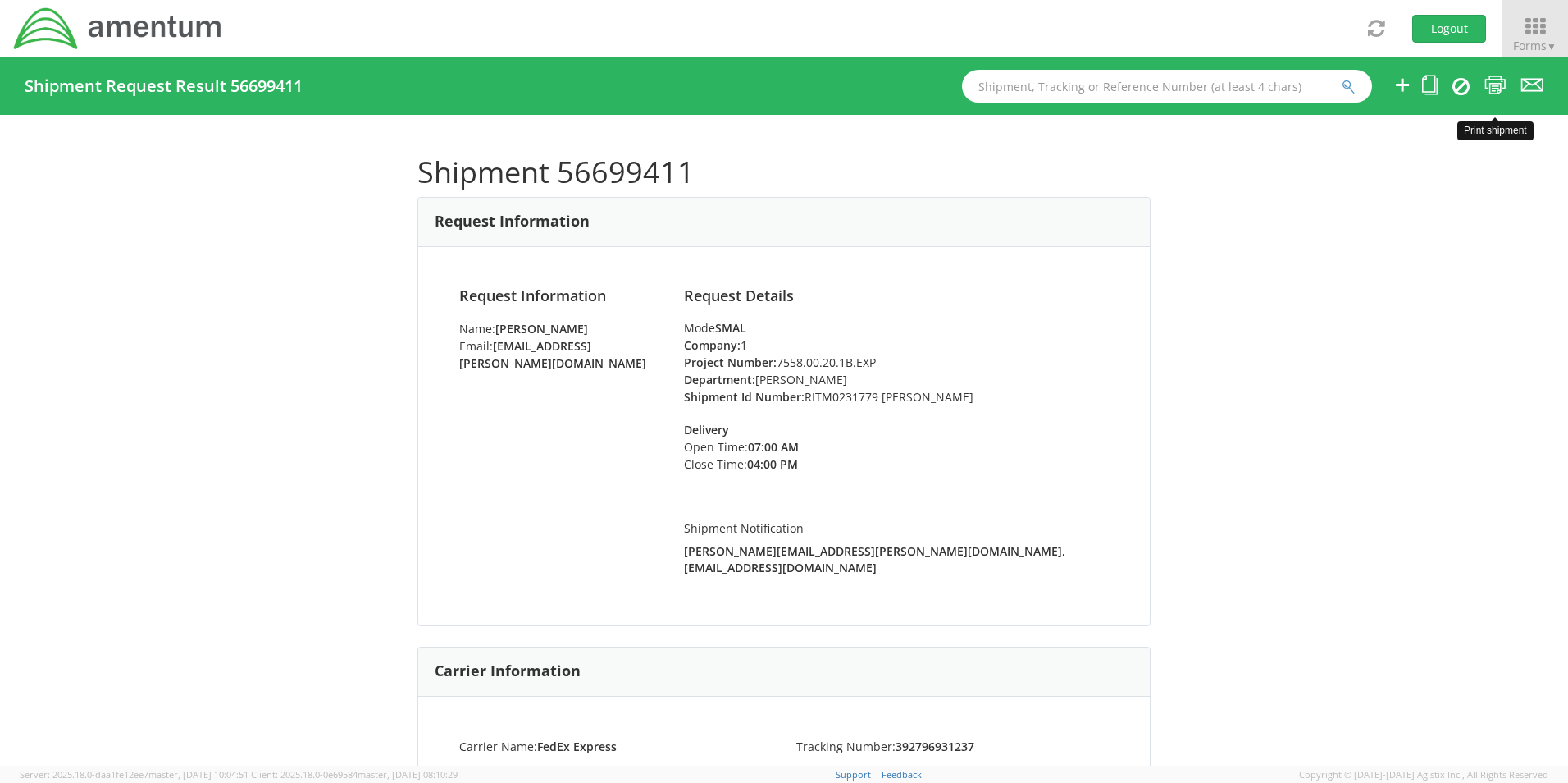
click at [1493, 84] on icon at bounding box center [1496, 85] width 22 height 20
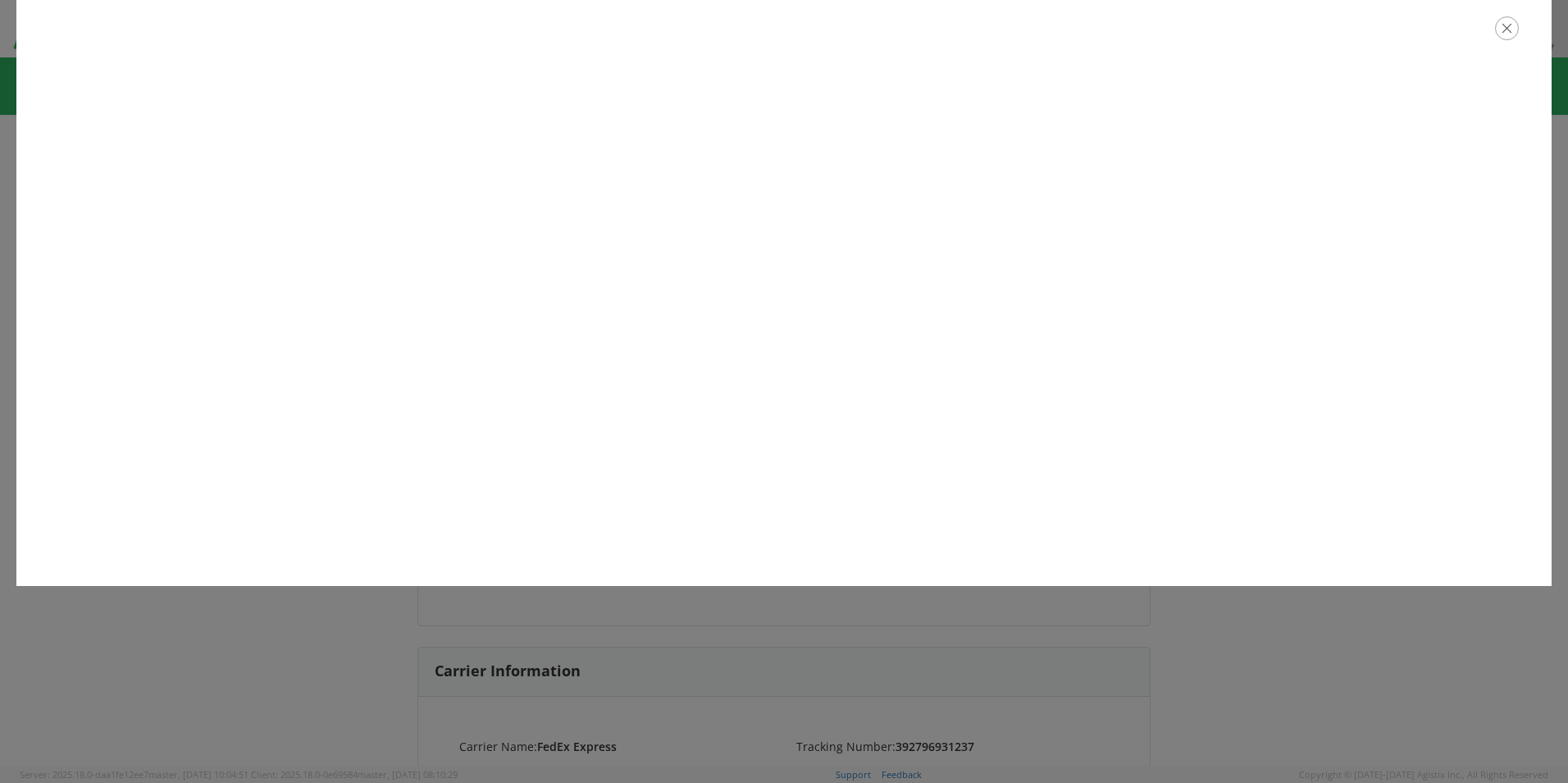
drag, startPoint x: 1497, startPoint y: 30, endPoint x: 1509, endPoint y: 31, distance: 12.0
click at [1499, 30] on icon "button" at bounding box center [1507, 29] width 24 height 24
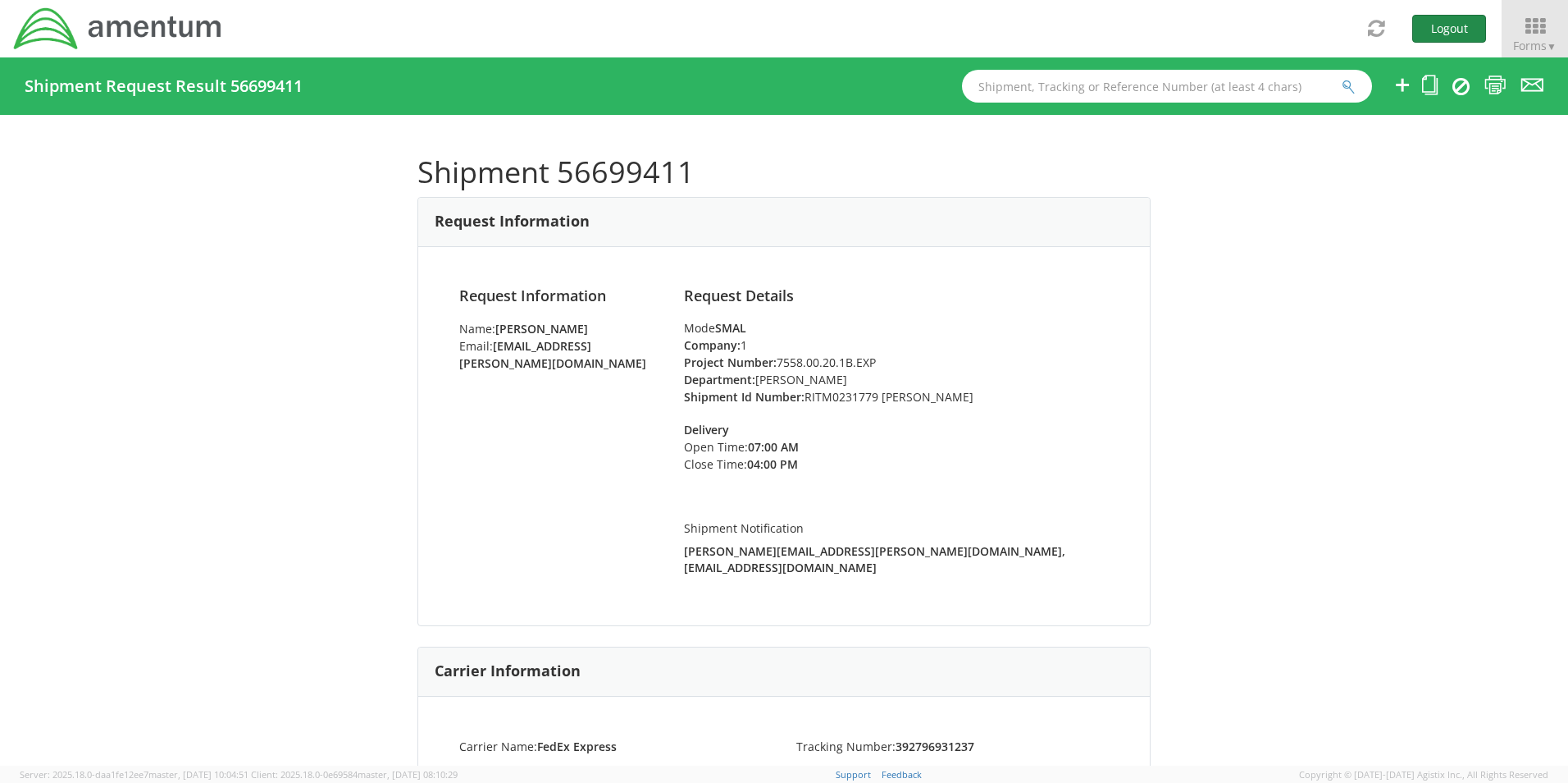
click at [1431, 24] on button "Logout" at bounding box center [1449, 29] width 74 height 28
